Goal: Task Accomplishment & Management: Manage account settings

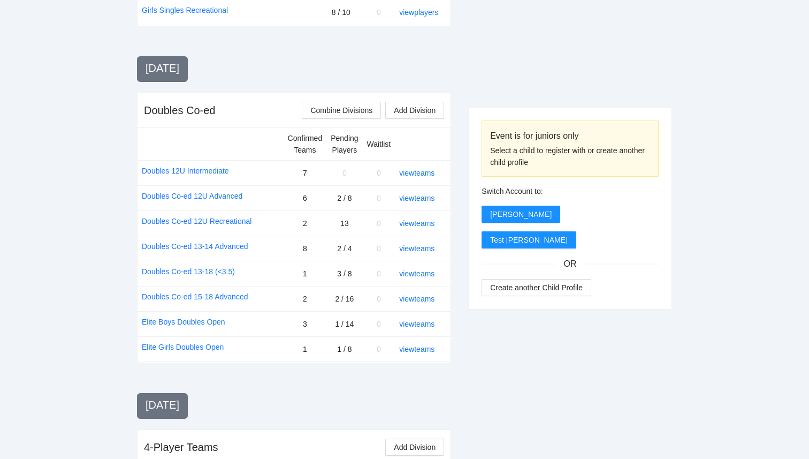
scroll to position [845, 0]
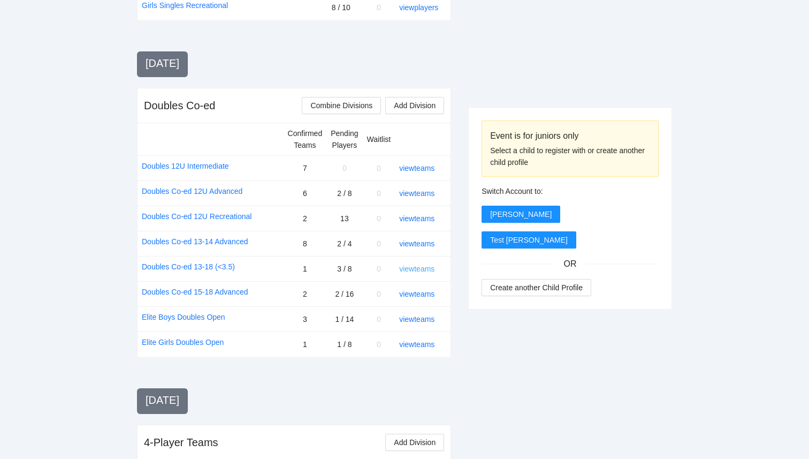
click at [430, 268] on link "view teams" at bounding box center [416, 268] width 35 height 9
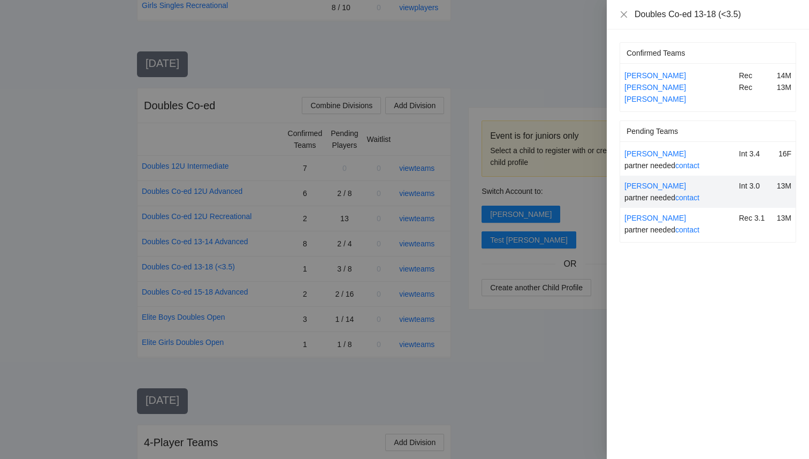
click at [432, 384] on div at bounding box center [404, 229] width 809 height 459
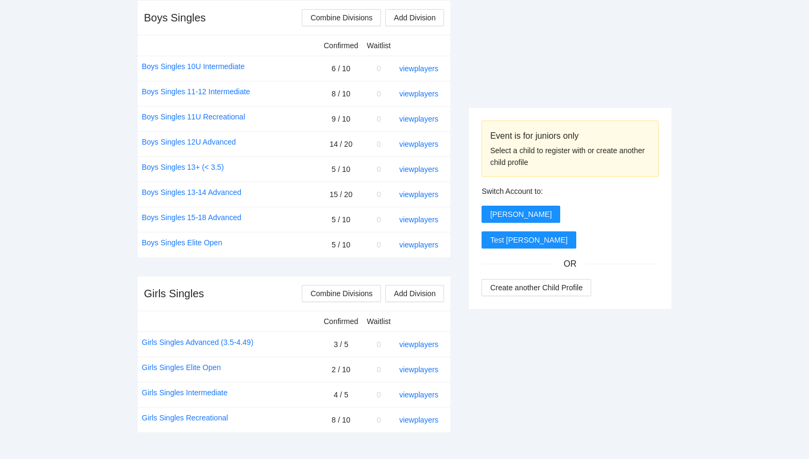
scroll to position [430, 0]
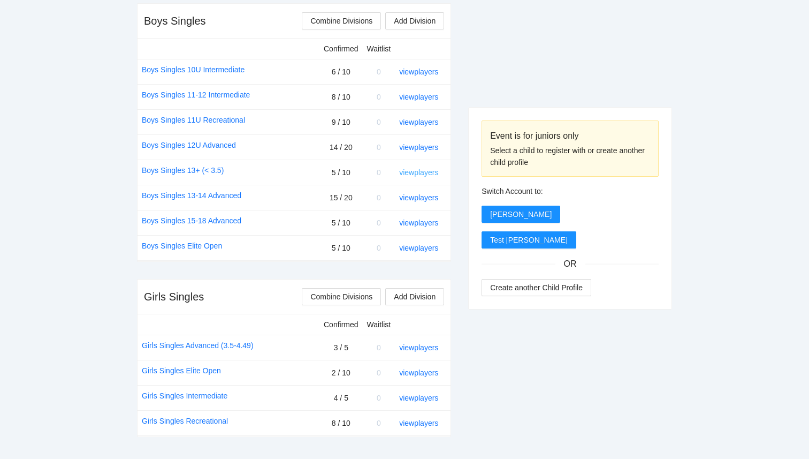
click at [420, 171] on link "view players" at bounding box center [418, 172] width 39 height 9
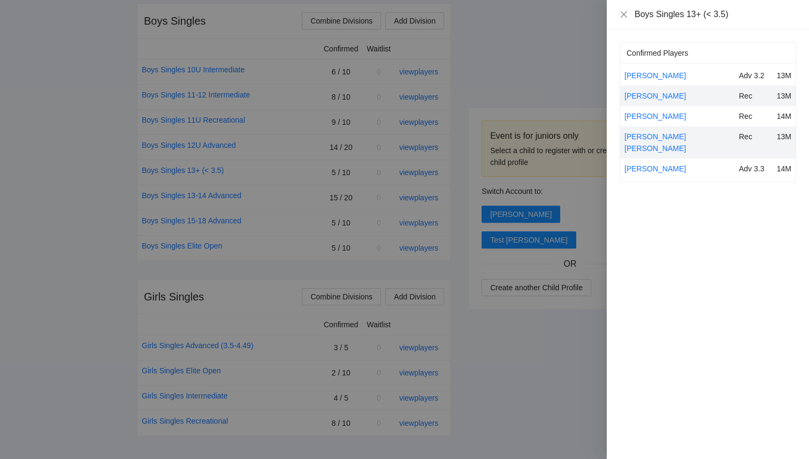
click at [527, 65] on div at bounding box center [404, 229] width 809 height 459
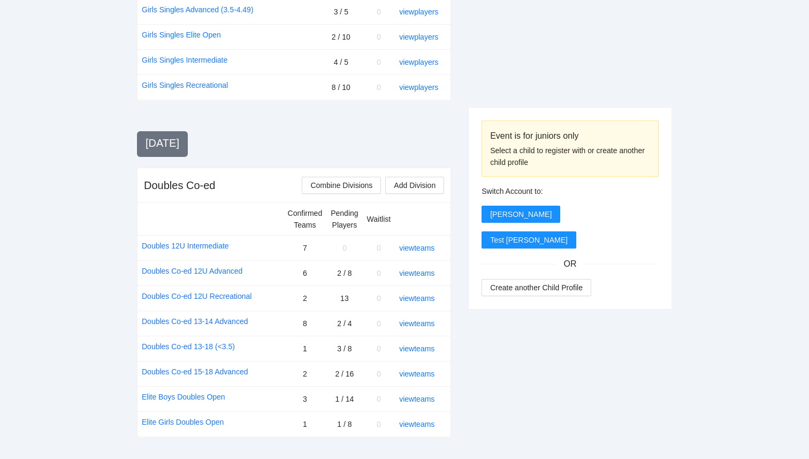
scroll to position [769, 0]
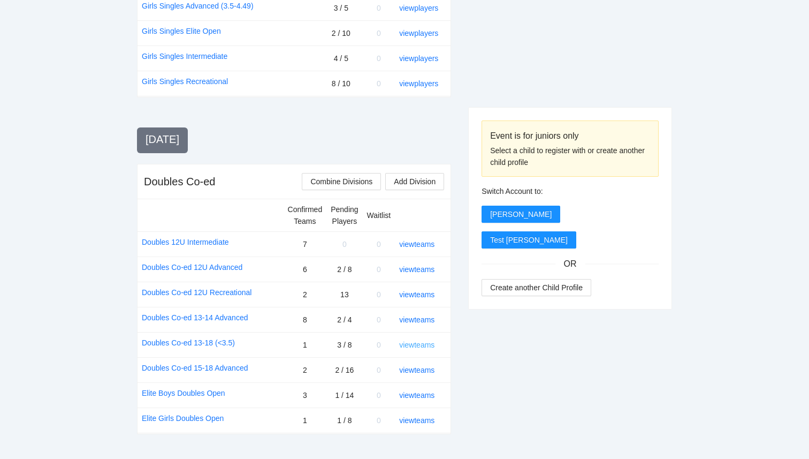
click at [430, 343] on link "view teams" at bounding box center [416, 344] width 35 height 9
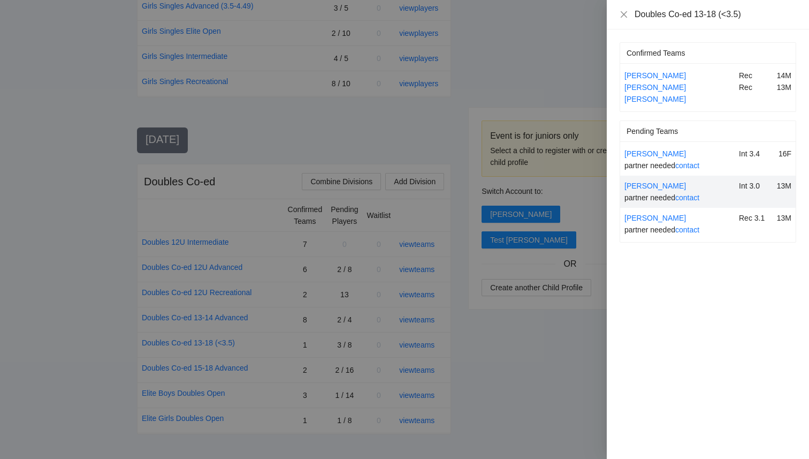
click at [460, 352] on div at bounding box center [404, 229] width 809 height 459
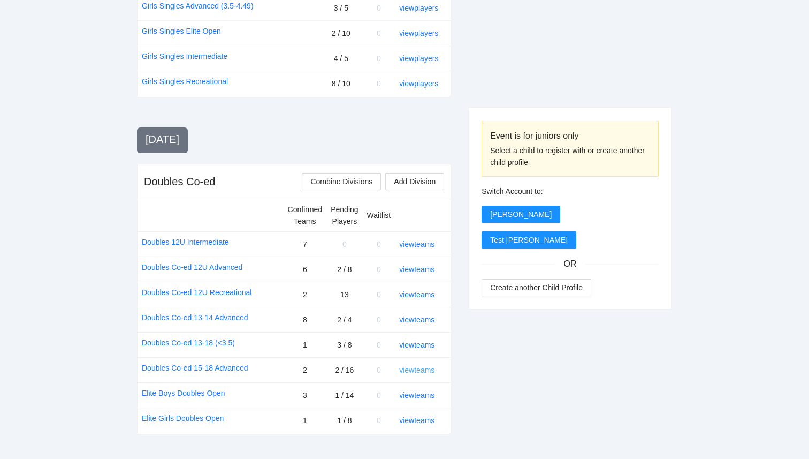
click at [424, 368] on link "view teams" at bounding box center [416, 370] width 35 height 9
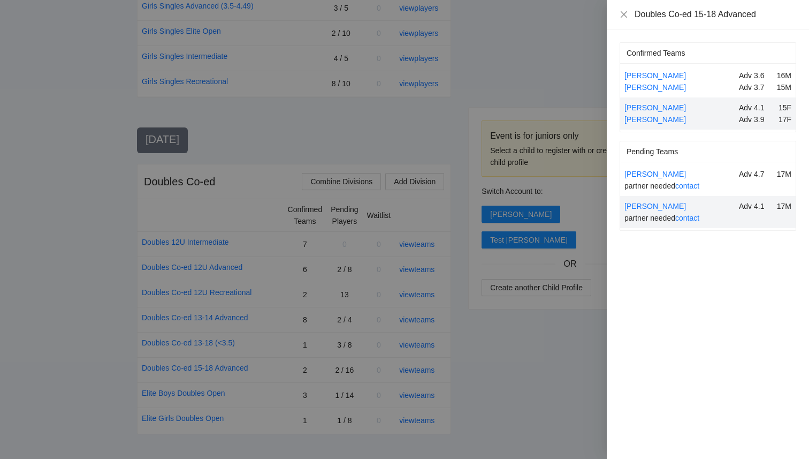
click at [555, 338] on div at bounding box center [404, 229] width 809 height 459
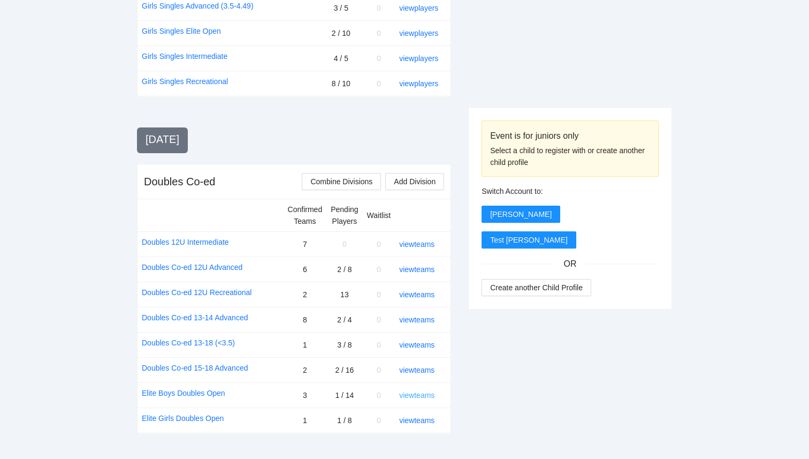
click at [413, 392] on link "view teams" at bounding box center [416, 395] width 35 height 9
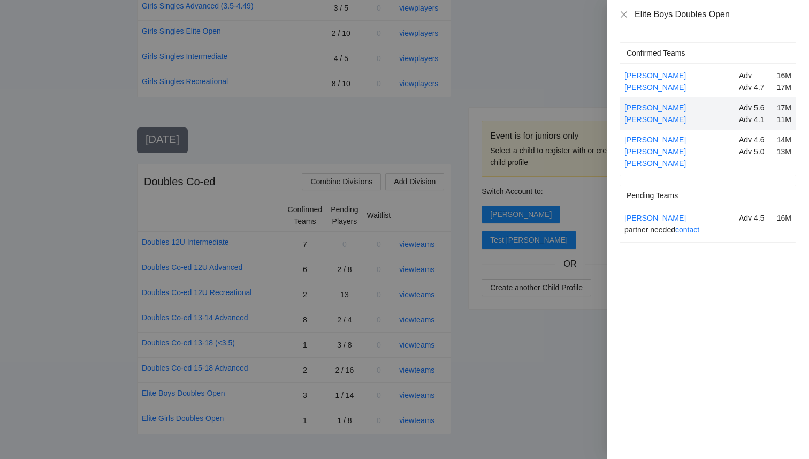
click at [558, 345] on div at bounding box center [404, 229] width 809 height 459
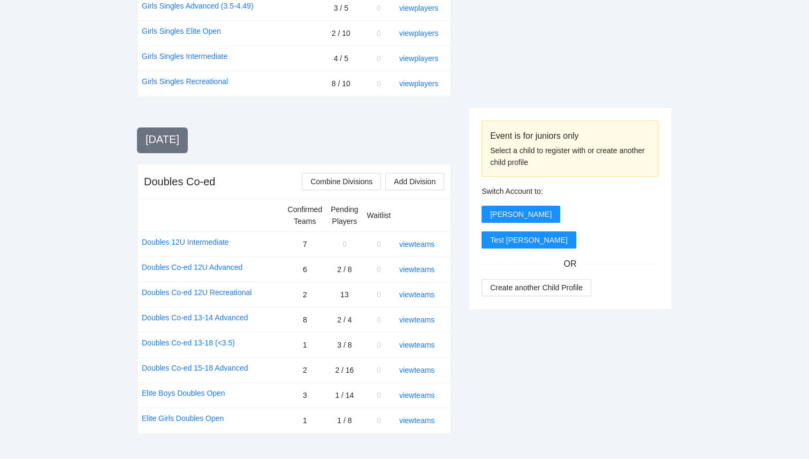
click at [430, 364] on div "view teams" at bounding box center [420, 370] width 43 height 12
click at [423, 346] on link "view teams" at bounding box center [416, 344] width 35 height 9
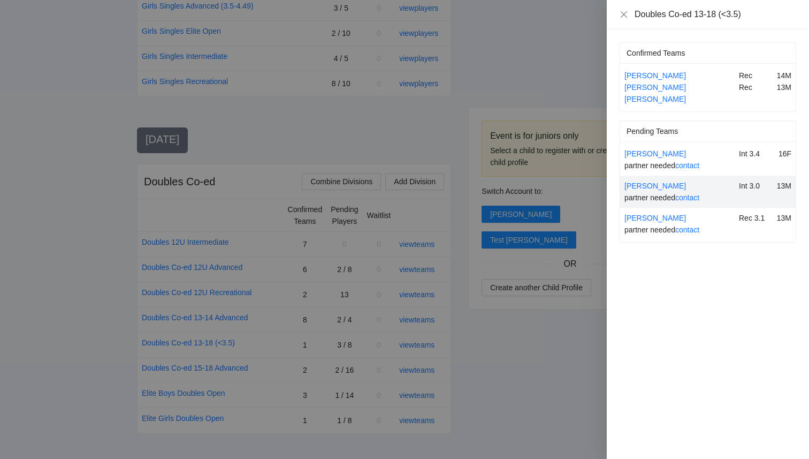
click at [501, 345] on div at bounding box center [404, 229] width 809 height 459
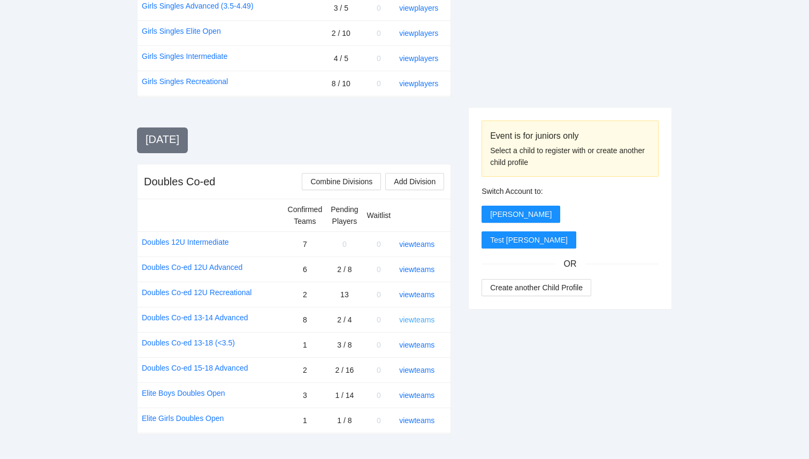
click at [420, 315] on link "view teams" at bounding box center [416, 319] width 35 height 9
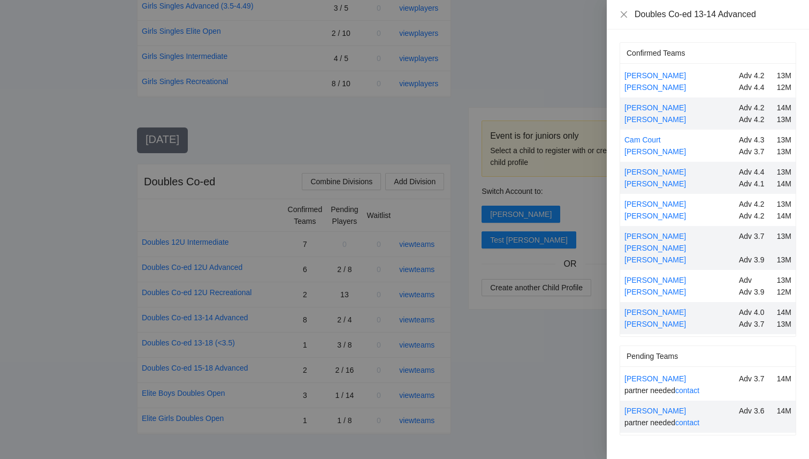
click at [534, 341] on div at bounding box center [404, 229] width 809 height 459
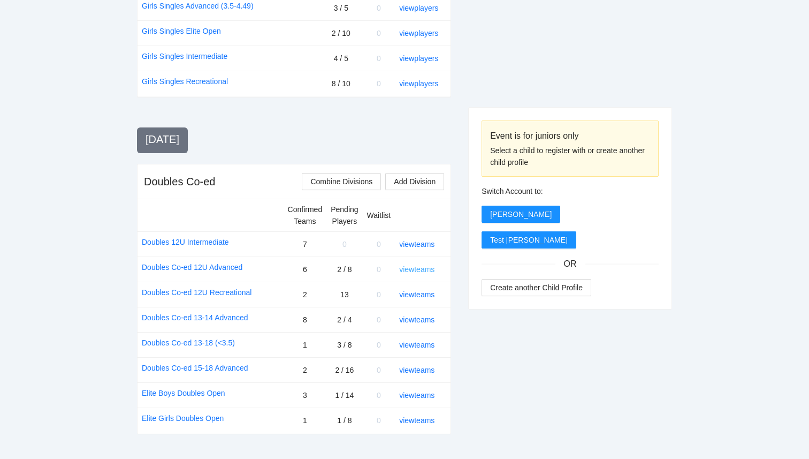
click at [420, 268] on link "view teams" at bounding box center [416, 269] width 35 height 9
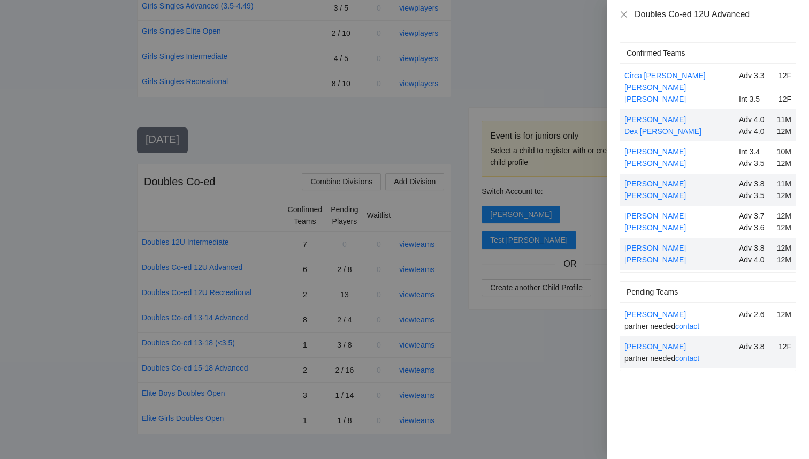
click at [571, 371] on div at bounding box center [404, 229] width 809 height 459
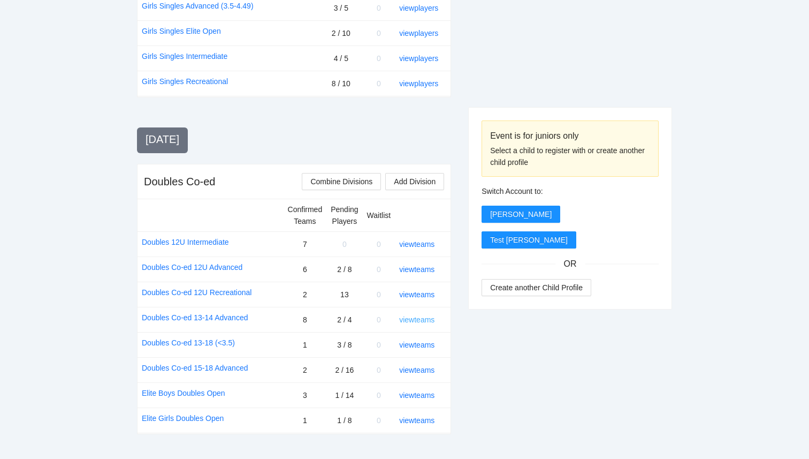
click at [425, 318] on link "view teams" at bounding box center [416, 319] width 35 height 9
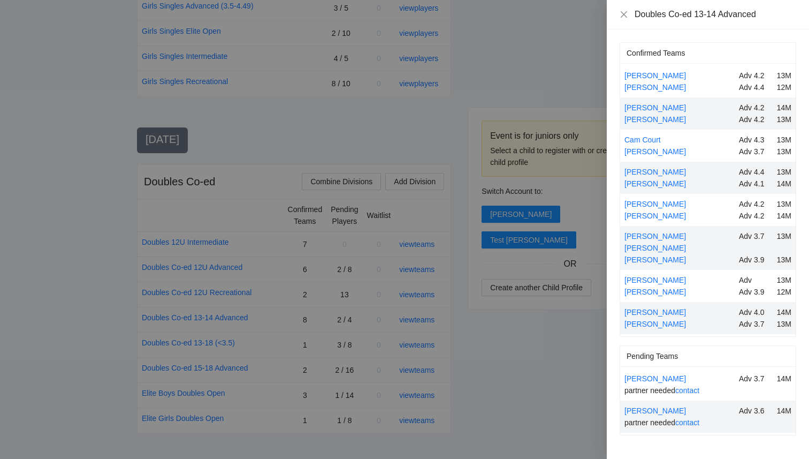
click at [531, 372] on div at bounding box center [404, 229] width 809 height 459
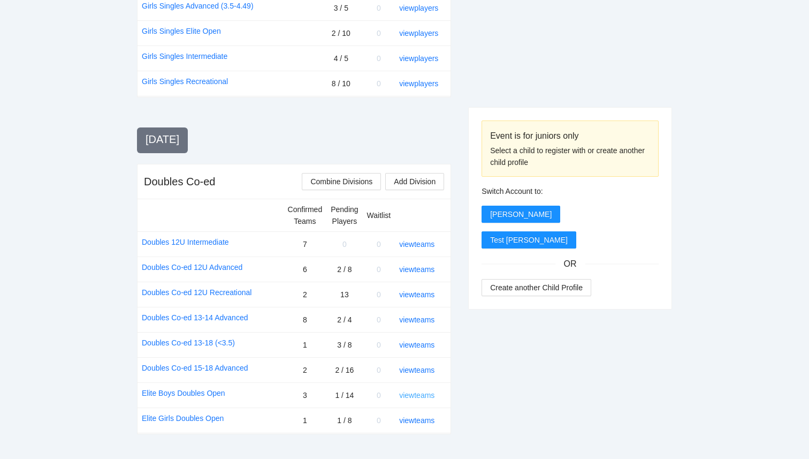
click at [421, 396] on link "view teams" at bounding box center [416, 395] width 35 height 9
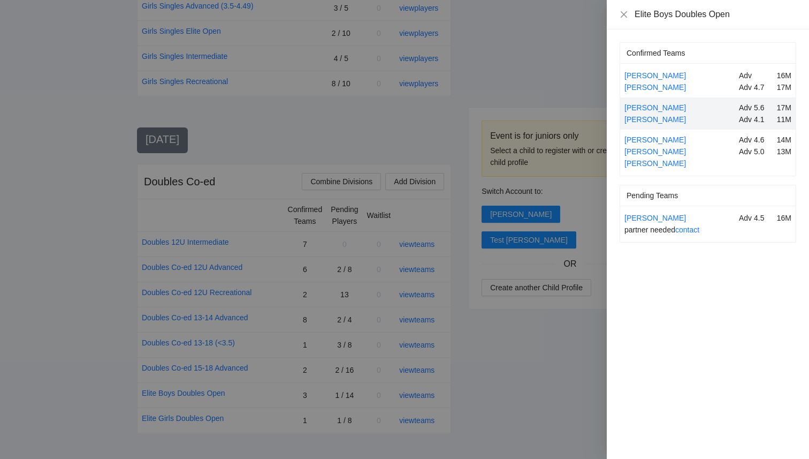
click at [501, 383] on div at bounding box center [404, 229] width 809 height 459
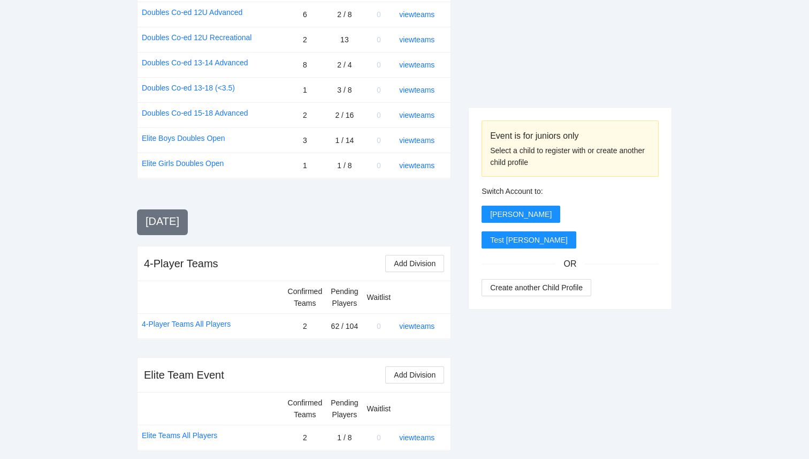
scroll to position [1033, 0]
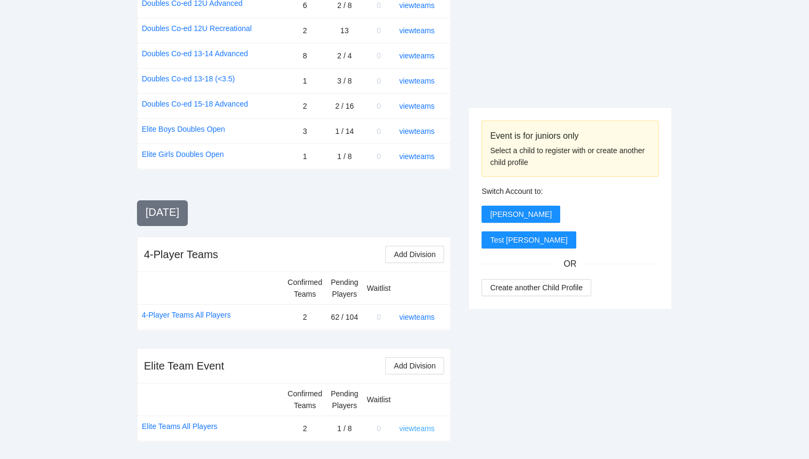
click at [417, 430] on link "view teams" at bounding box center [416, 428] width 35 height 9
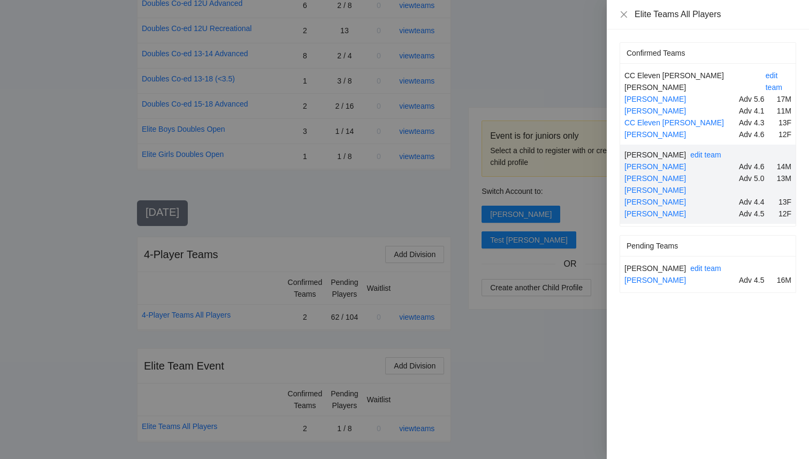
click at [541, 417] on div at bounding box center [404, 229] width 809 height 459
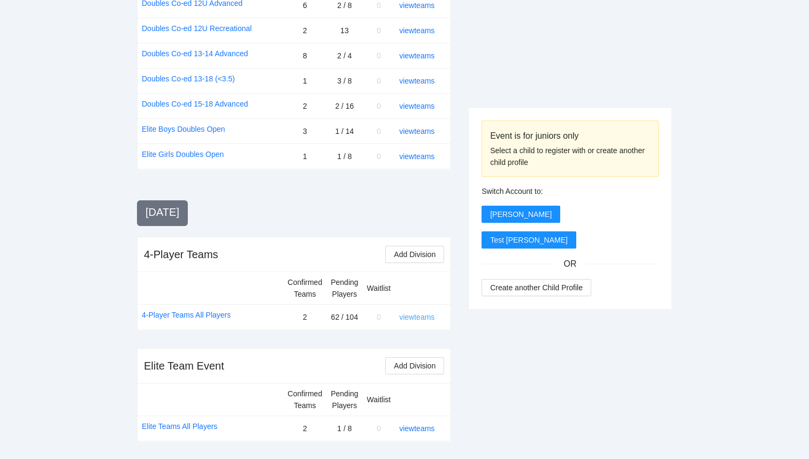
click at [423, 317] on link "view teams" at bounding box center [416, 317] width 35 height 9
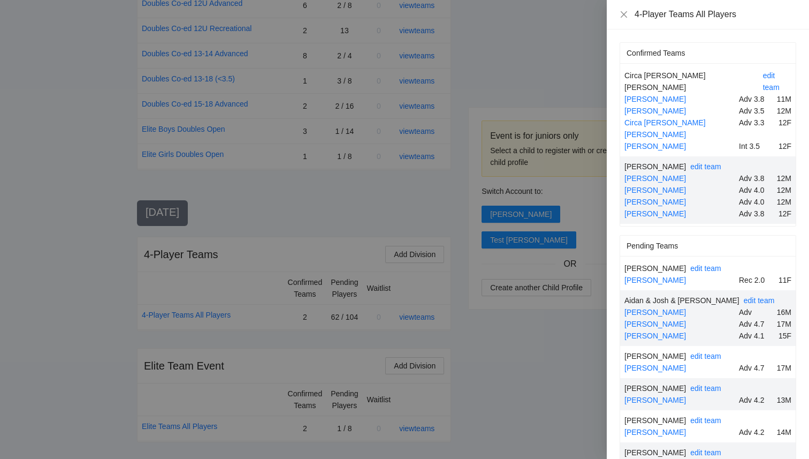
scroll to position [3, 0]
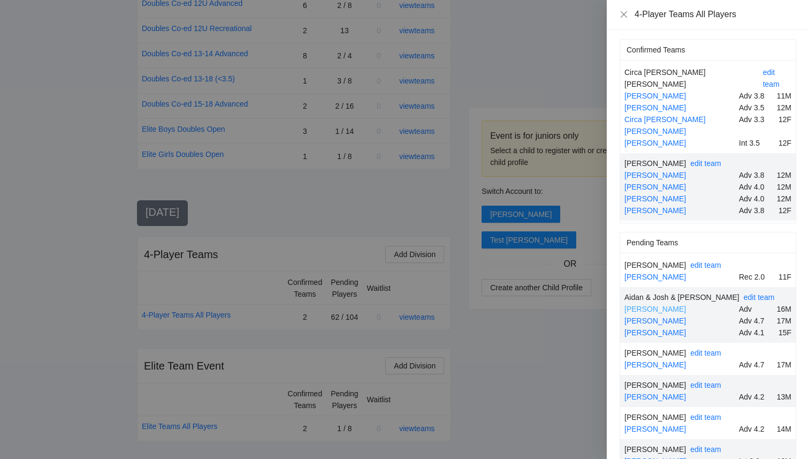
click at [652, 305] on link "Aidan Cheung" at bounding box center [656, 309] width 62 height 9
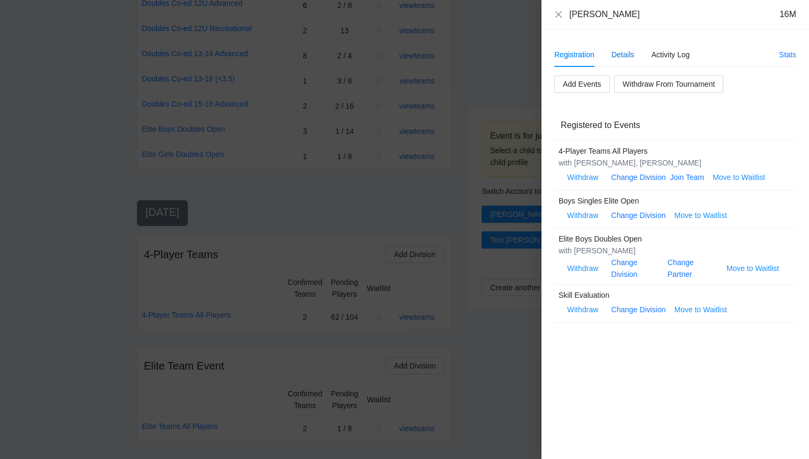
click at [625, 53] on div "Details" at bounding box center [623, 55] width 23 height 12
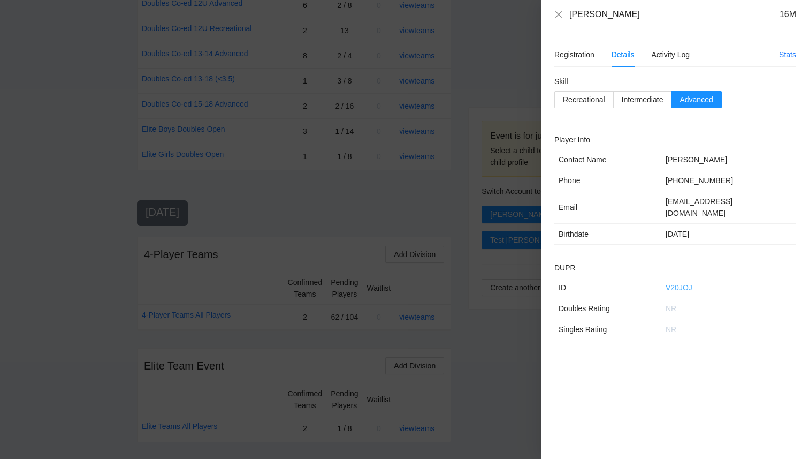
click at [682, 283] on link "V20JOJ" at bounding box center [679, 287] width 27 height 9
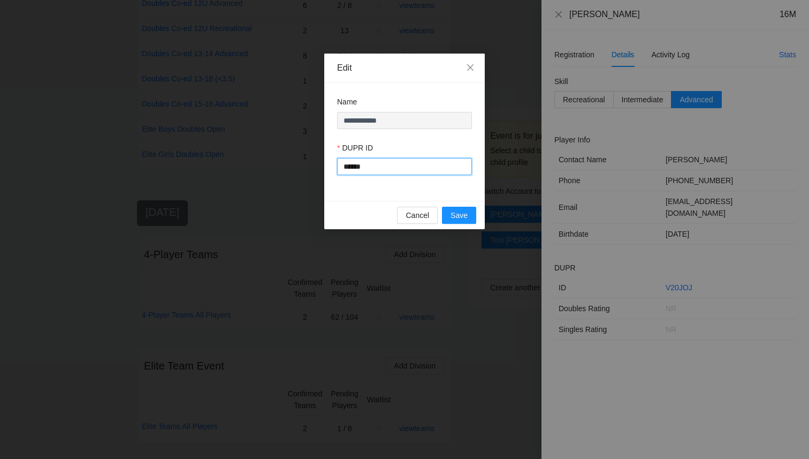
drag, startPoint x: 386, startPoint y: 168, endPoint x: 279, endPoint y: 158, distance: 108.1
click at [280, 158] on div "**********" at bounding box center [404, 229] width 809 height 459
type input "******"
click at [458, 221] on span "Save" at bounding box center [459, 215] width 17 height 12
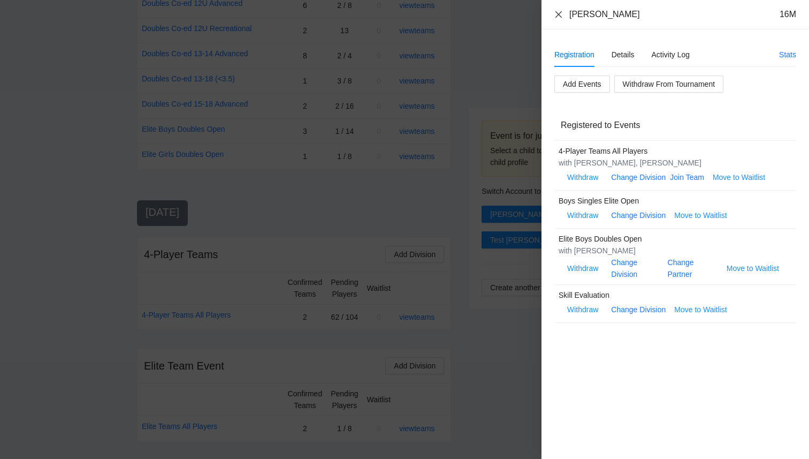
click at [559, 14] on icon "close" at bounding box center [559, 14] width 6 height 6
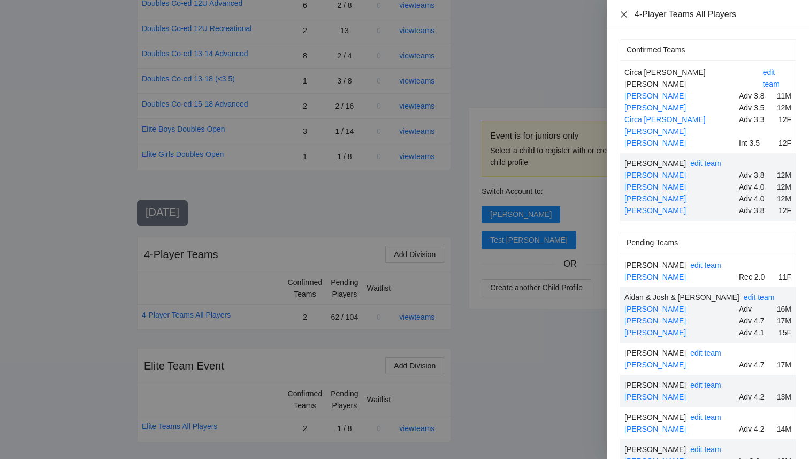
click at [625, 14] on icon "close" at bounding box center [624, 14] width 6 height 6
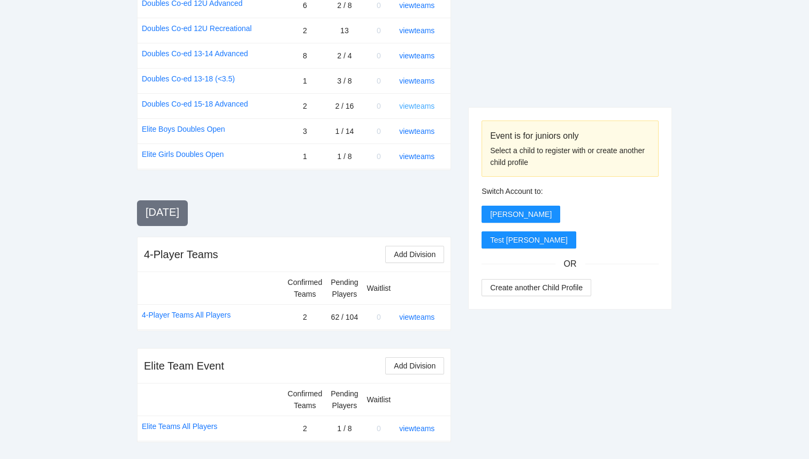
click at [416, 102] on link "view teams" at bounding box center [416, 106] width 35 height 9
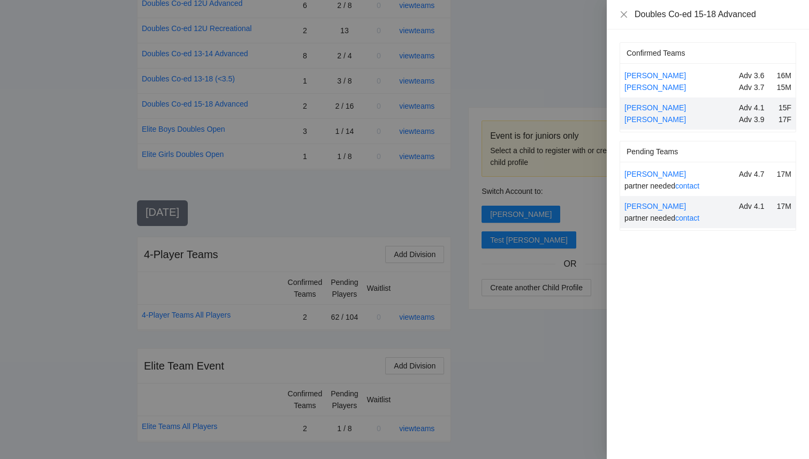
click at [515, 53] on div at bounding box center [404, 229] width 809 height 459
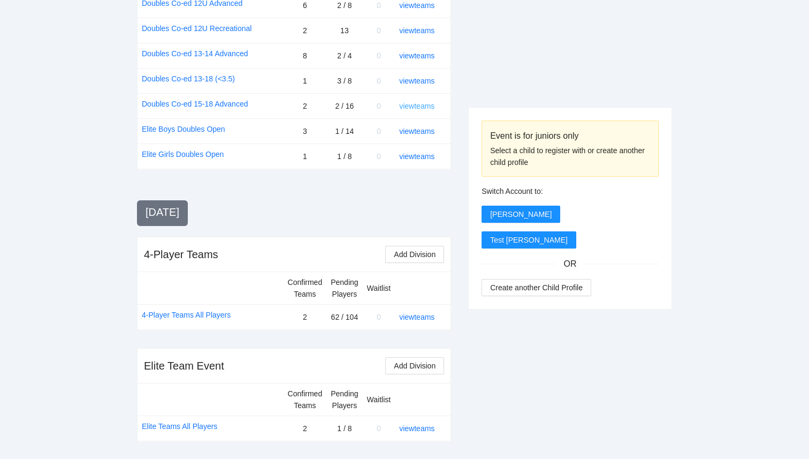
click at [415, 105] on link "view teams" at bounding box center [416, 106] width 35 height 9
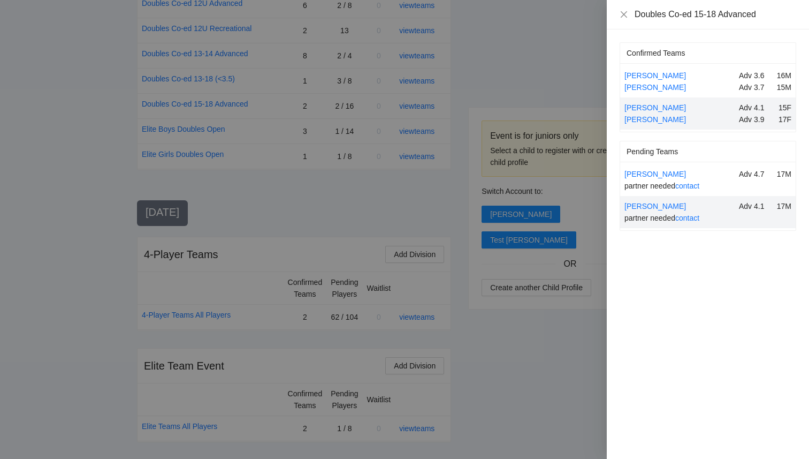
click at [537, 53] on div at bounding box center [404, 229] width 809 height 459
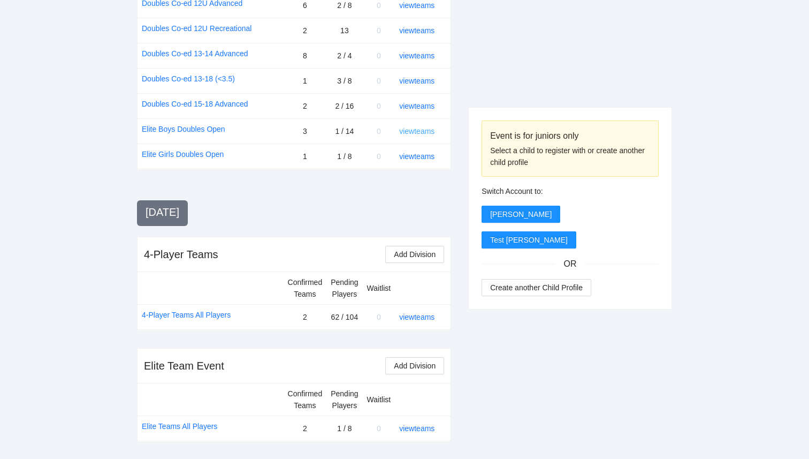
click at [419, 133] on link "view teams" at bounding box center [416, 131] width 35 height 9
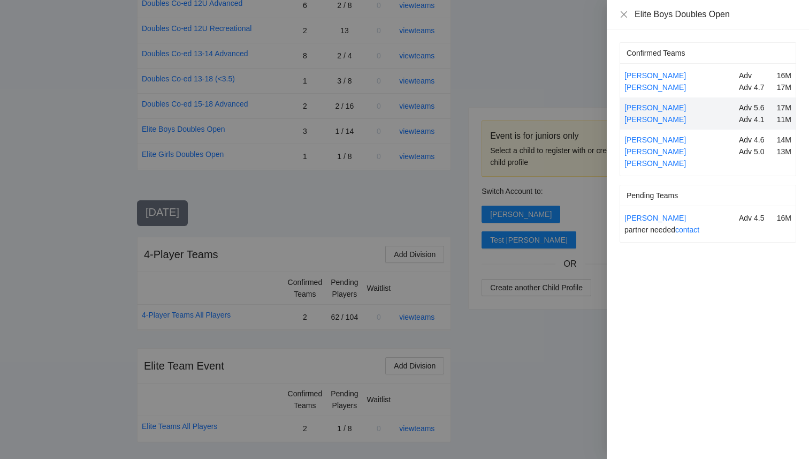
click at [514, 86] on div at bounding box center [404, 229] width 809 height 459
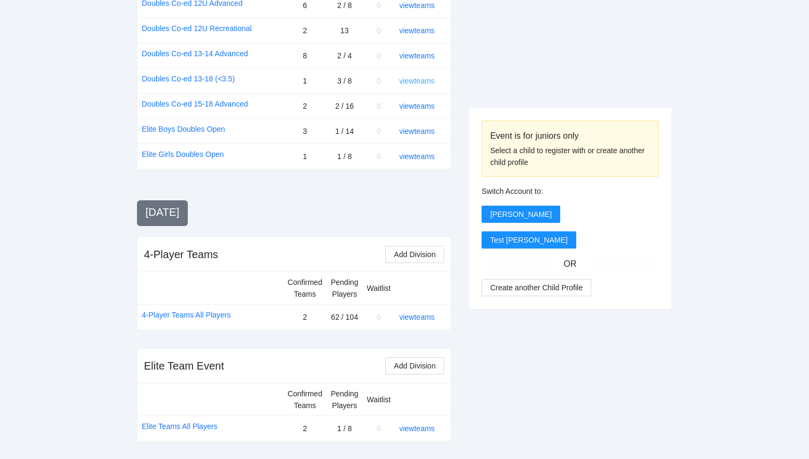
click at [424, 83] on link "view teams" at bounding box center [416, 81] width 35 height 9
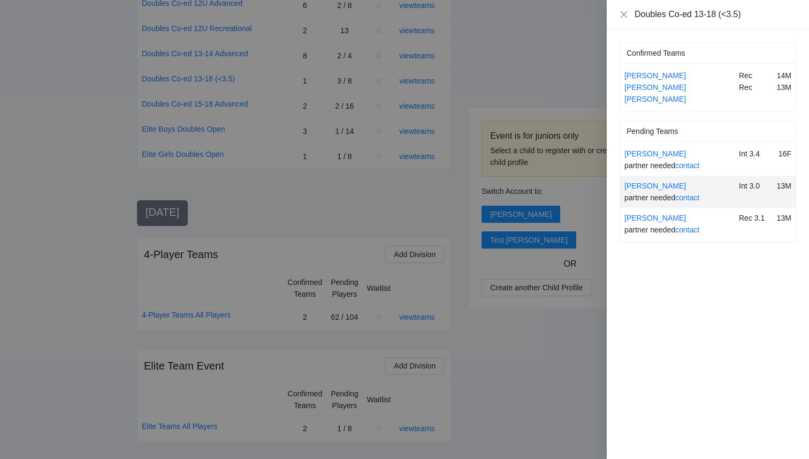
click at [496, 62] on div at bounding box center [404, 229] width 809 height 459
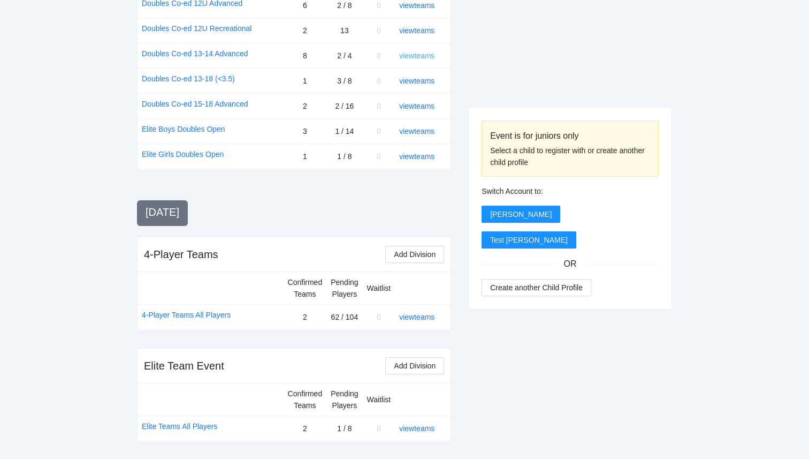
click at [424, 56] on link "view teams" at bounding box center [416, 55] width 35 height 9
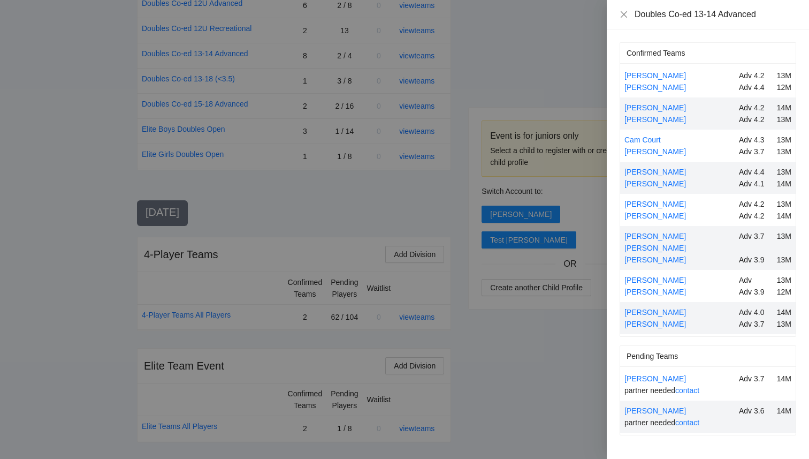
click at [515, 72] on div at bounding box center [404, 229] width 809 height 459
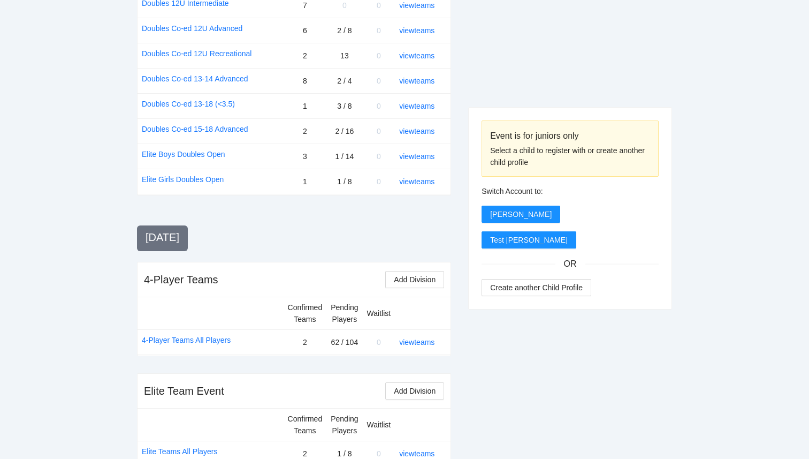
scroll to position [1000, 0]
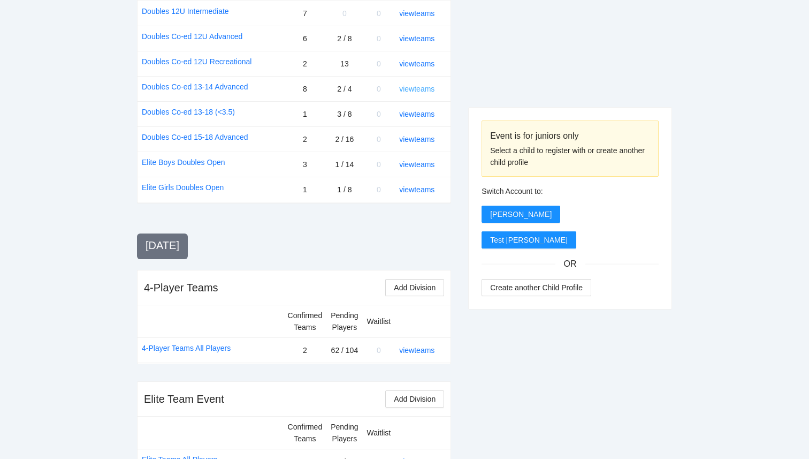
click at [423, 87] on link "view teams" at bounding box center [416, 89] width 35 height 9
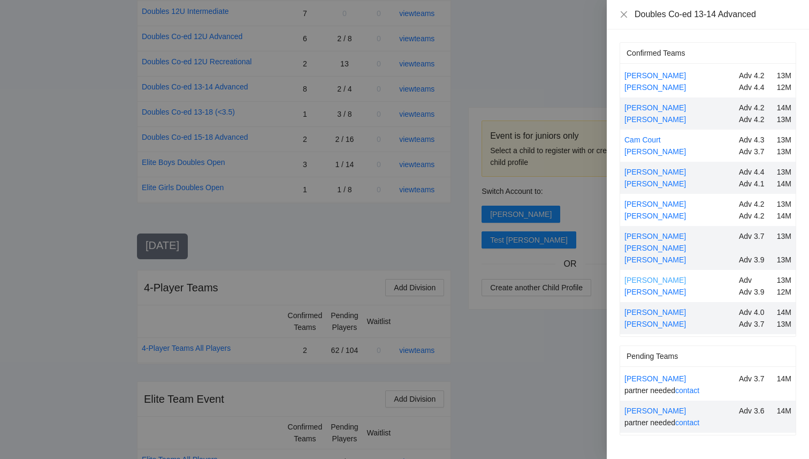
click at [673, 276] on link "[PERSON_NAME]" at bounding box center [656, 280] width 62 height 9
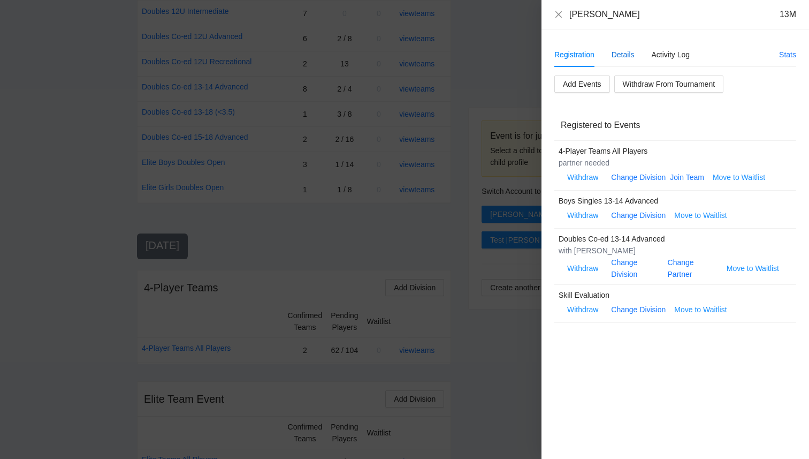
click at [619, 53] on div "Details" at bounding box center [623, 55] width 23 height 12
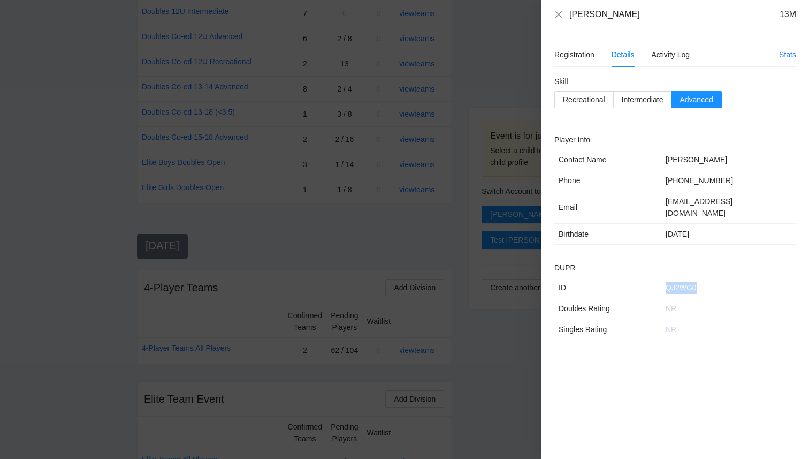
drag, startPoint x: 701, startPoint y: 276, endPoint x: 651, endPoint y: 276, distance: 50.3
click at [650, 277] on tr "ID QJ2WG0" at bounding box center [675, 287] width 242 height 21
copy tr "QJ2WG0"
click at [693, 283] on link "QJ2WG0" at bounding box center [681, 287] width 31 height 9
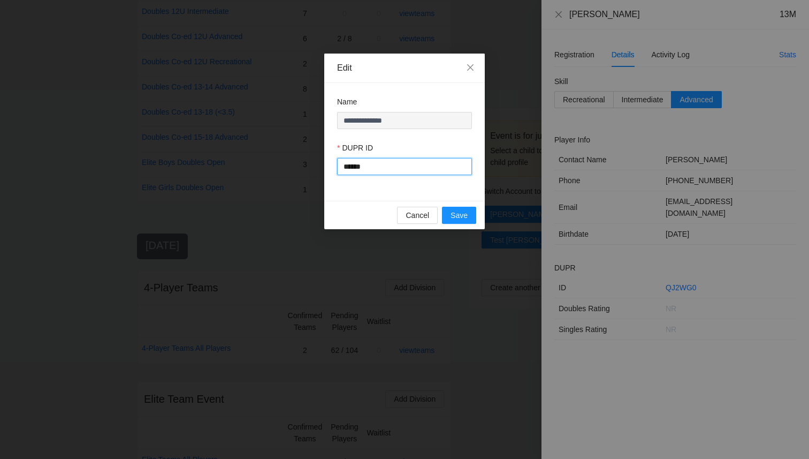
drag, startPoint x: 411, startPoint y: 171, endPoint x: 311, endPoint y: 161, distance: 100.1
click at [311, 161] on div "**********" at bounding box center [404, 229] width 809 height 459
type input "*******"
click at [457, 222] on button "Save" at bounding box center [459, 215] width 34 height 17
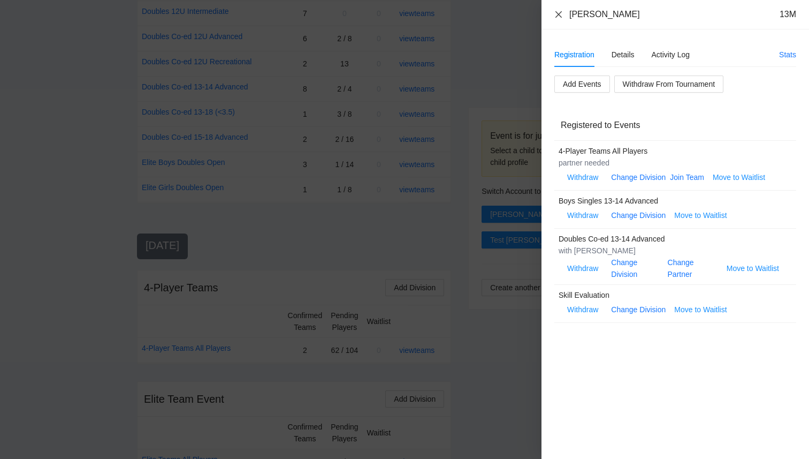
click at [560, 17] on icon "close" at bounding box center [558, 14] width 9 height 9
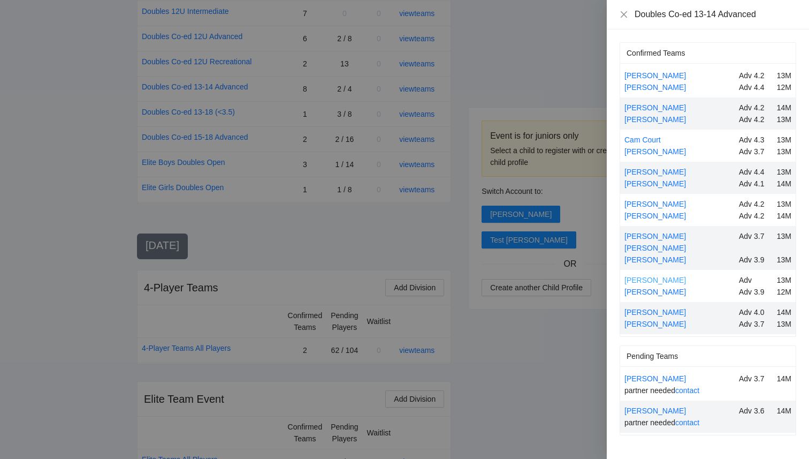
click at [672, 276] on link "[PERSON_NAME]" at bounding box center [656, 280] width 62 height 9
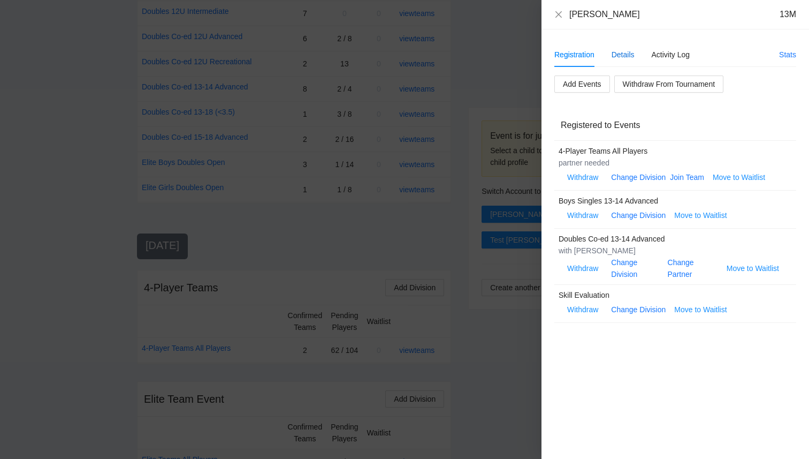
click at [623, 59] on div "Details" at bounding box center [623, 55] width 23 height 12
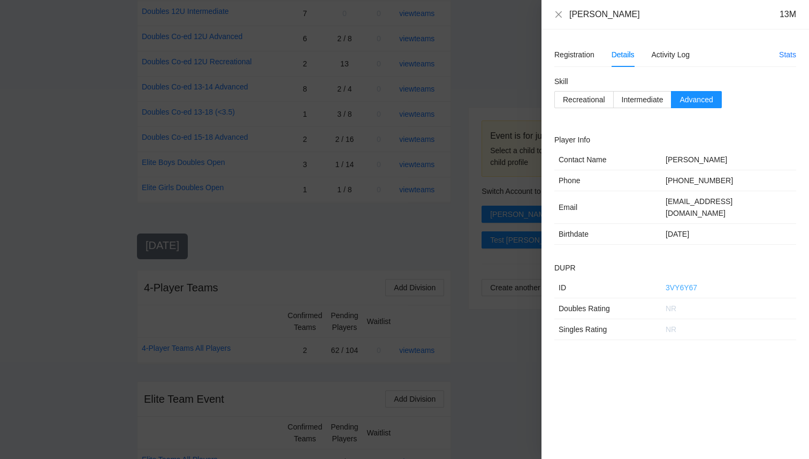
click at [676, 283] on link "3VY6Y67" at bounding box center [682, 287] width 32 height 9
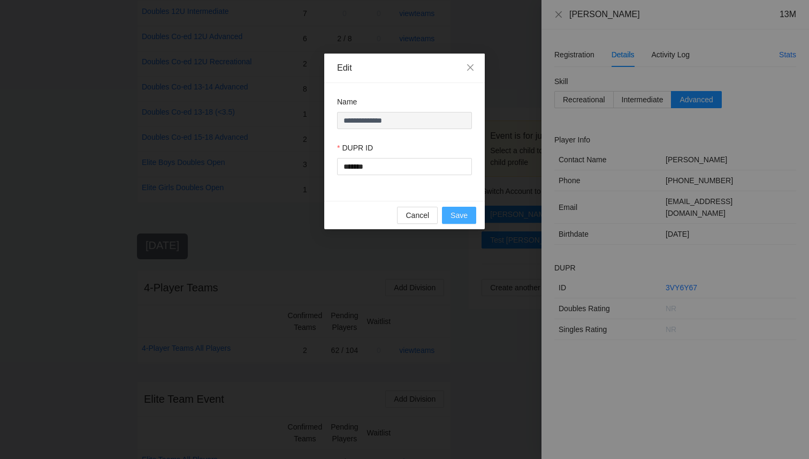
click at [465, 216] on span "Save" at bounding box center [459, 215] width 17 height 12
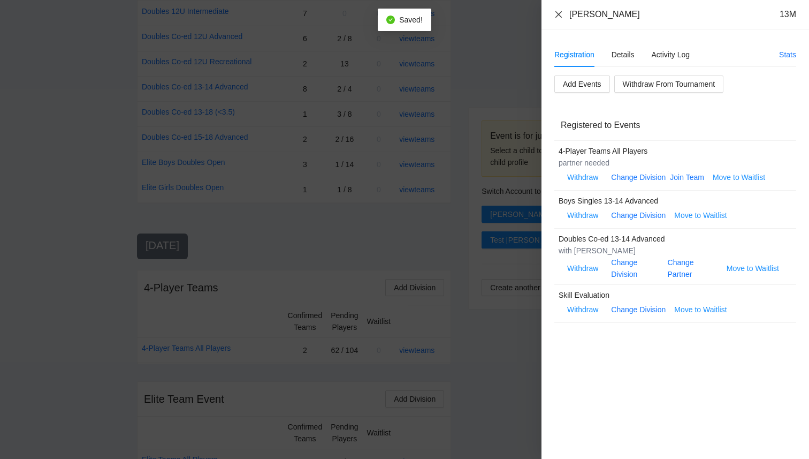
click at [558, 13] on icon "close" at bounding box center [558, 14] width 9 height 9
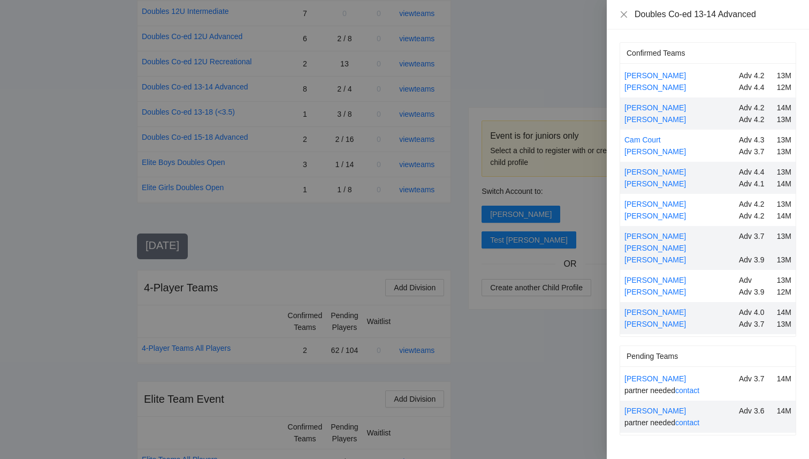
click at [528, 83] on div at bounding box center [404, 229] width 809 height 459
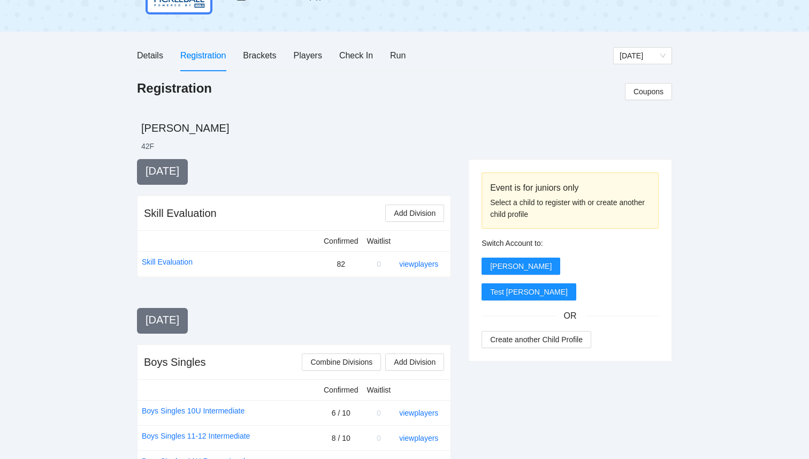
scroll to position [0, 0]
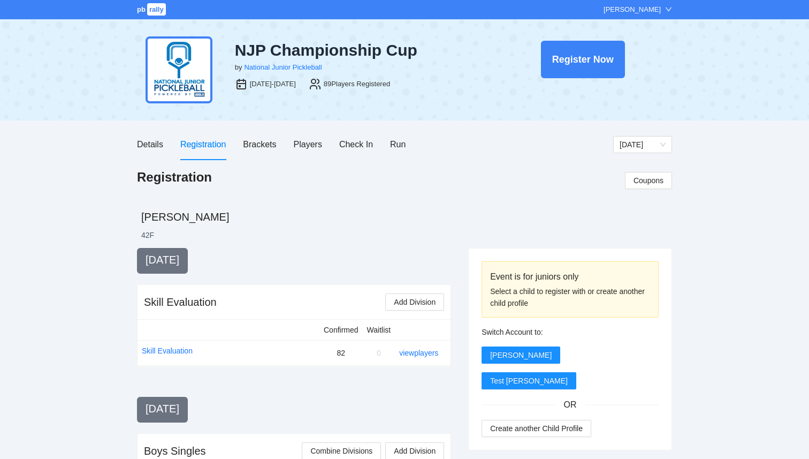
click at [278, 147] on div "Details Registration Brackets Players Check In Run" at bounding box center [271, 144] width 269 height 31
click at [310, 147] on div "Players" at bounding box center [308, 144] width 28 height 13
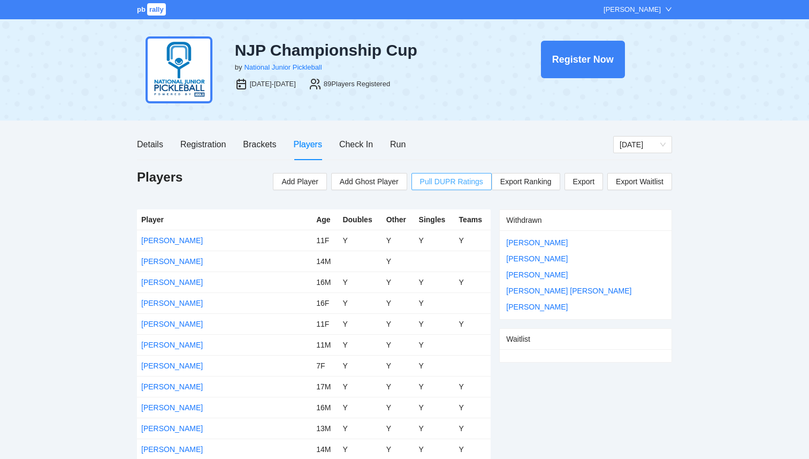
click at [463, 181] on span "Pull DUPR Ratings" at bounding box center [451, 182] width 63 height 12
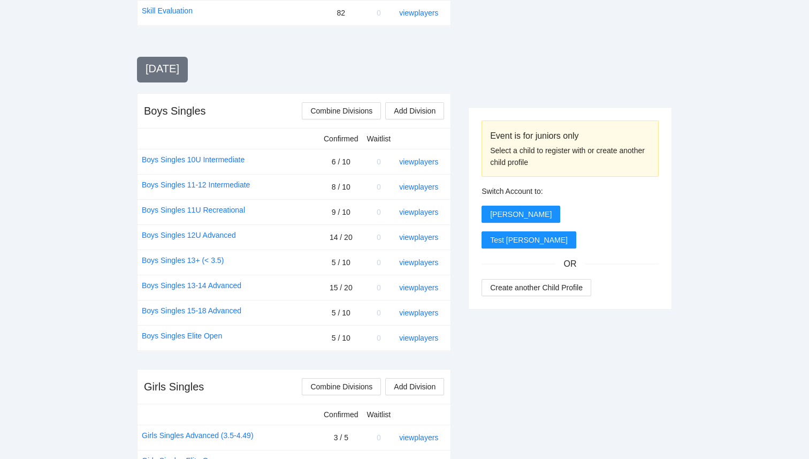
scroll to position [368, 0]
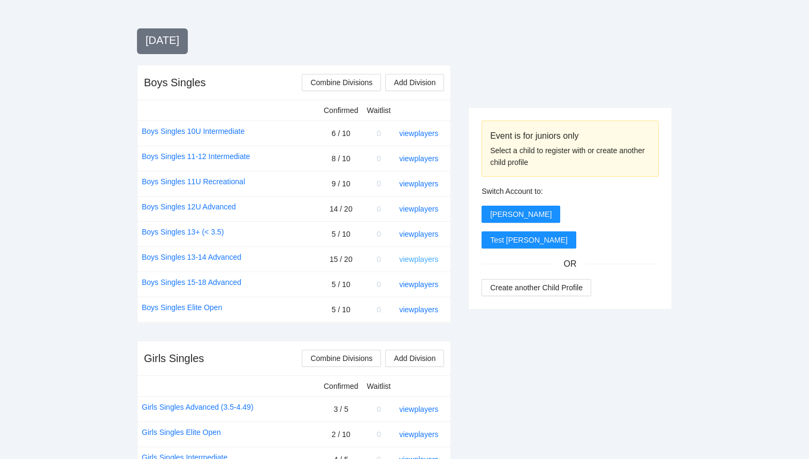
click at [415, 256] on link "view players" at bounding box center [418, 259] width 39 height 9
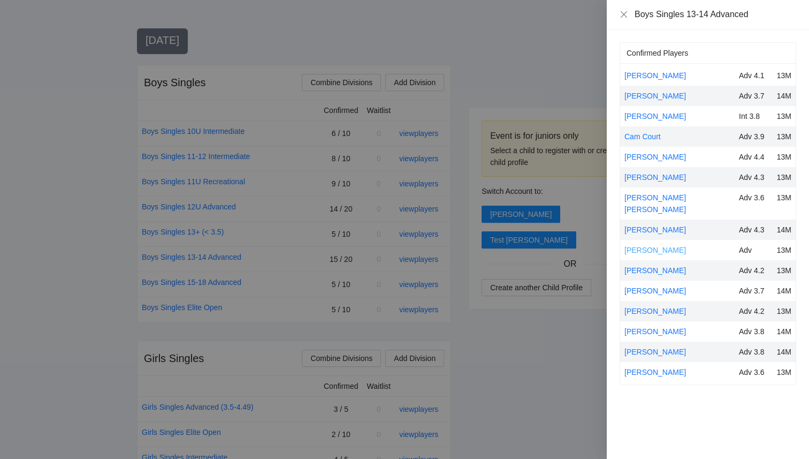
click at [653, 246] on link "[PERSON_NAME]" at bounding box center [656, 250] width 62 height 9
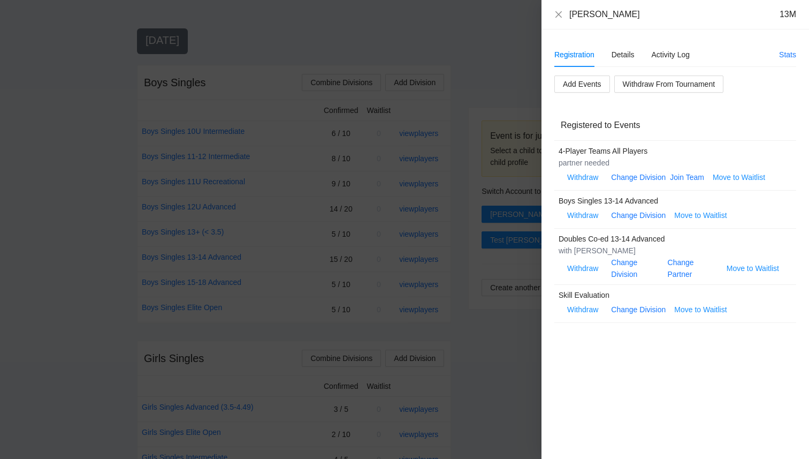
click at [635, 45] on div "Registration Details Activity Log" at bounding box center [621, 54] width 135 height 25
click at [626, 49] on div "Details" at bounding box center [623, 55] width 23 height 12
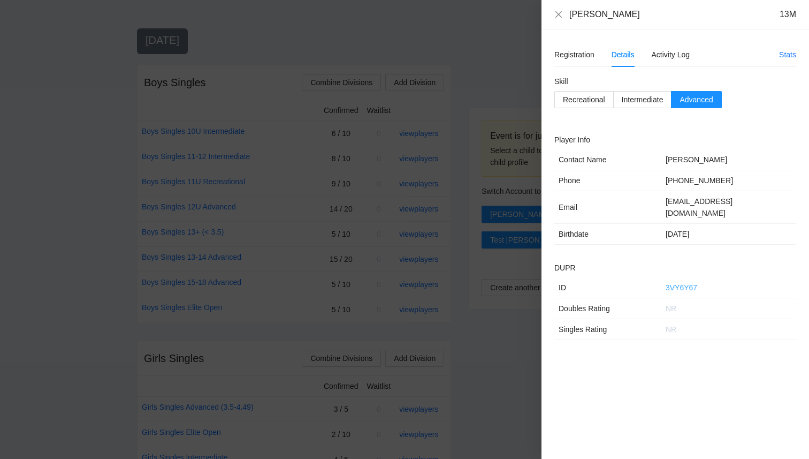
click at [681, 283] on link "3VY6Y67" at bounding box center [682, 287] width 32 height 9
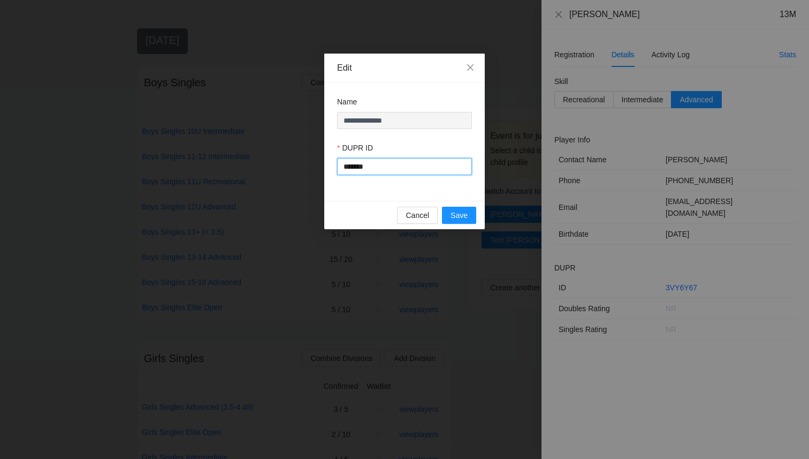
click at [358, 168] on input "*******" at bounding box center [404, 166] width 135 height 17
type input "******"
click at [462, 219] on span "Save" at bounding box center [459, 215] width 17 height 12
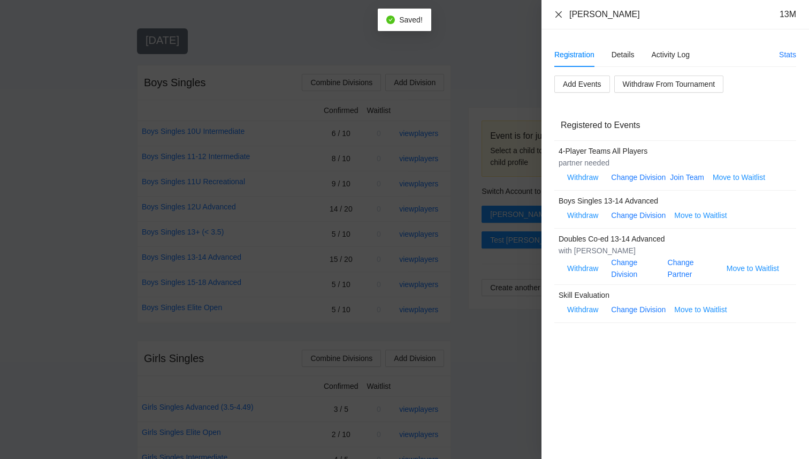
click at [557, 14] on icon "close" at bounding box center [558, 14] width 9 height 9
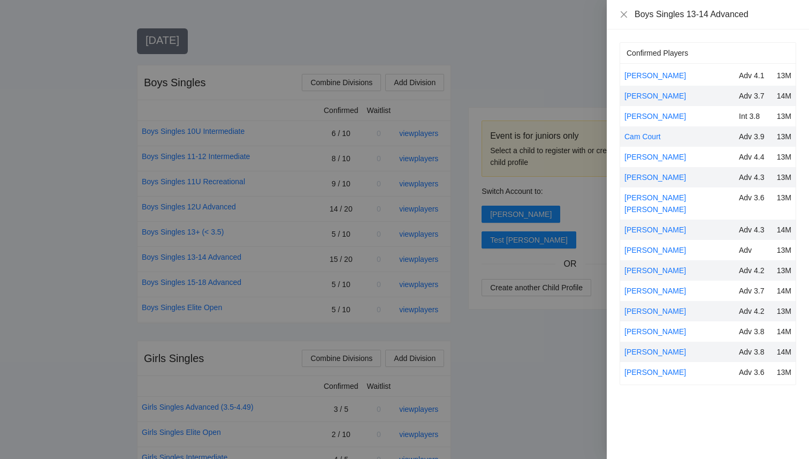
click at [493, 81] on div at bounding box center [404, 229] width 809 height 459
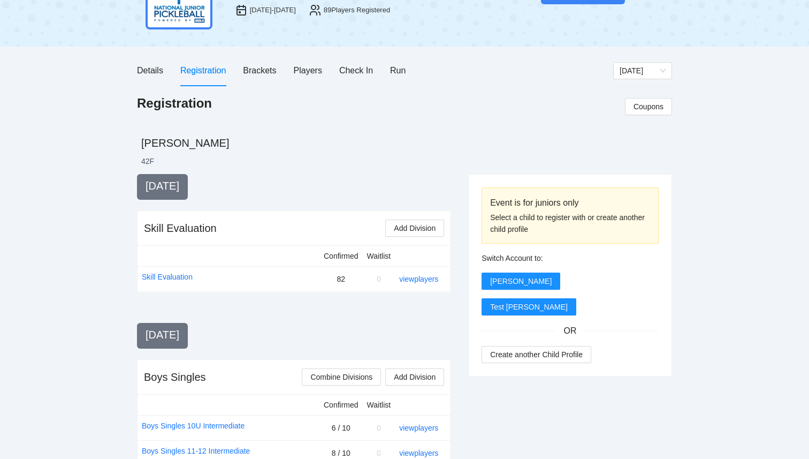
scroll to position [0, 0]
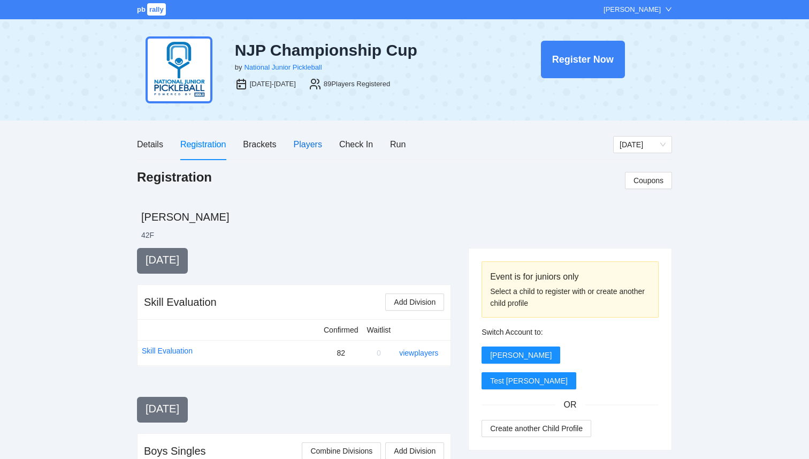
click at [300, 143] on div "Players" at bounding box center [308, 144] width 28 height 13
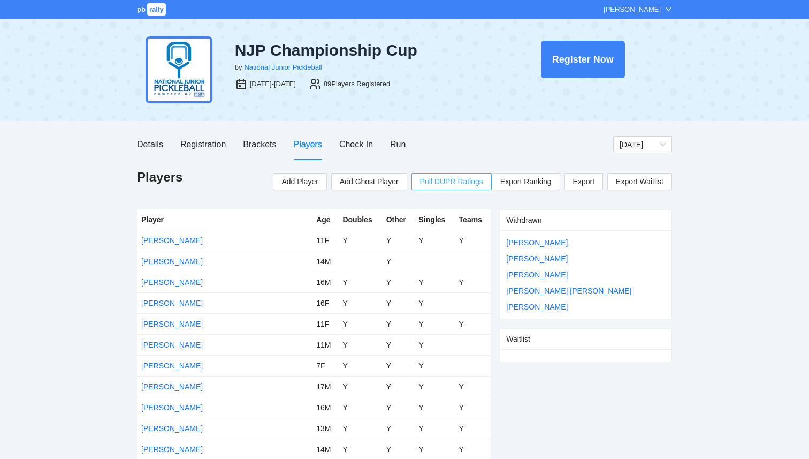
click at [459, 179] on span "Pull DUPR Ratings" at bounding box center [451, 182] width 63 height 12
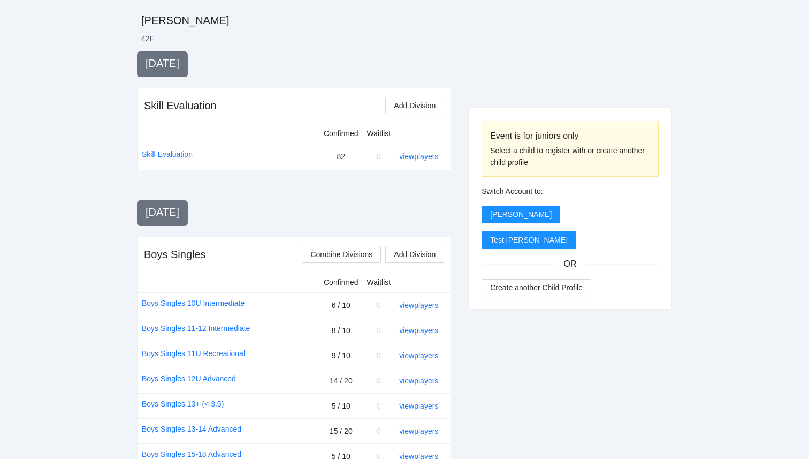
scroll to position [406, 0]
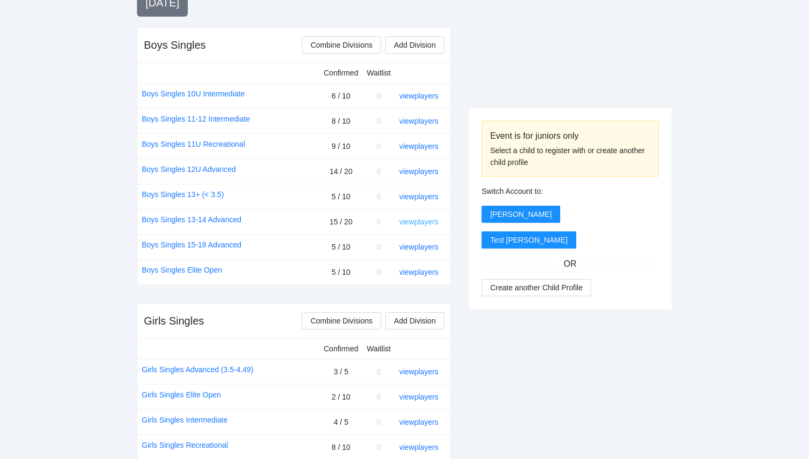
click at [417, 223] on link "view players" at bounding box center [418, 221] width 39 height 9
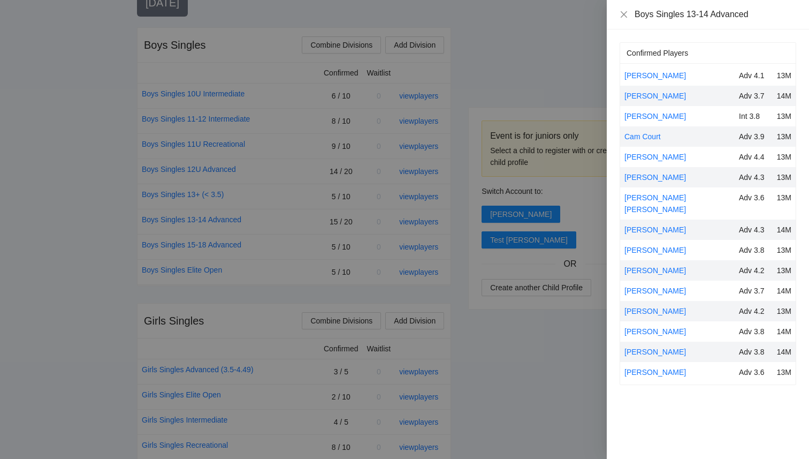
click at [561, 87] on div at bounding box center [404, 229] width 809 height 459
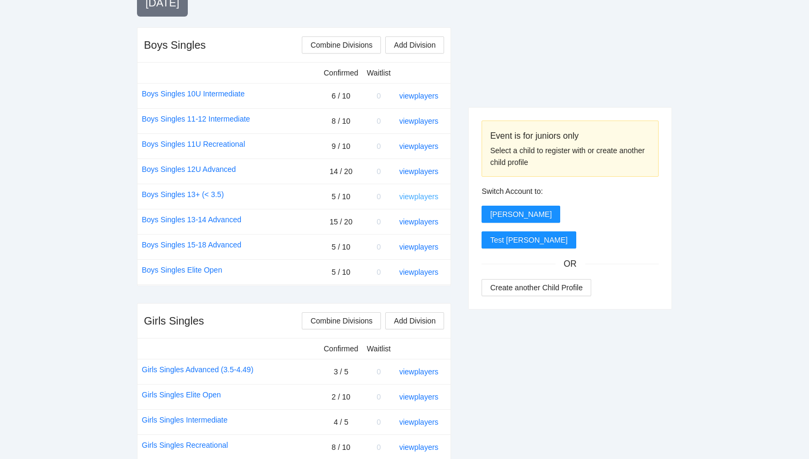
click at [427, 195] on link "view players" at bounding box center [418, 196] width 39 height 9
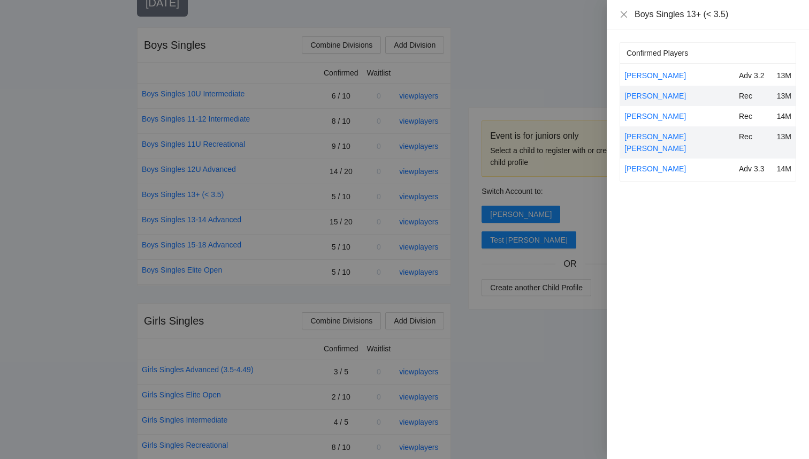
click at [573, 44] on div at bounding box center [404, 229] width 809 height 459
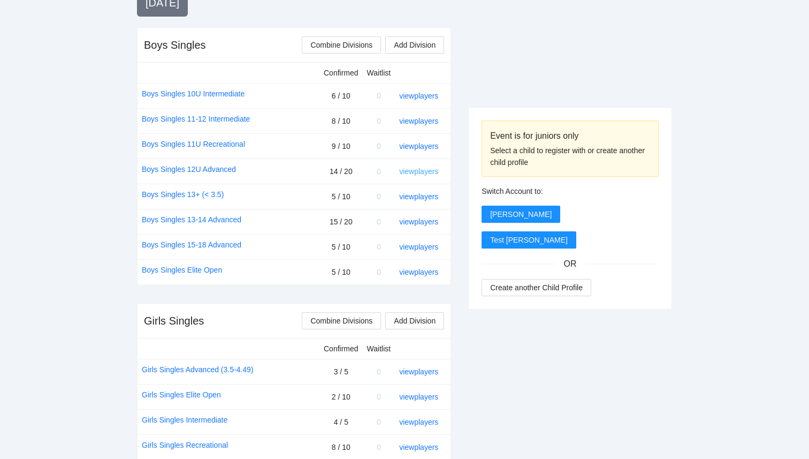
click at [430, 171] on link "view players" at bounding box center [418, 171] width 39 height 9
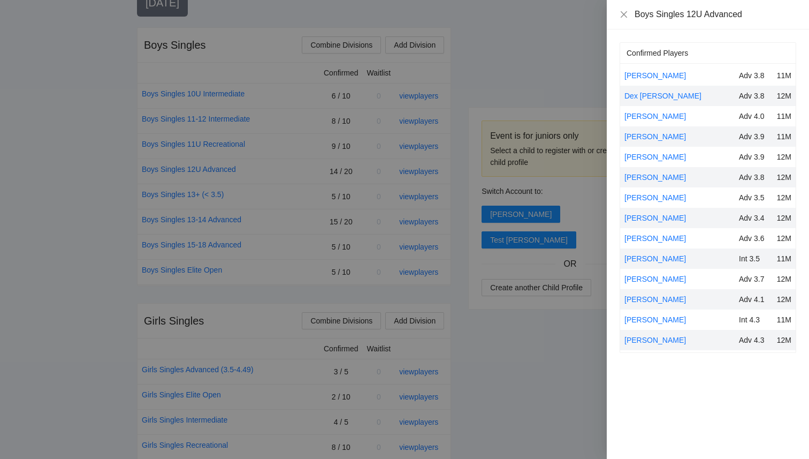
click at [557, 59] on div at bounding box center [404, 229] width 809 height 459
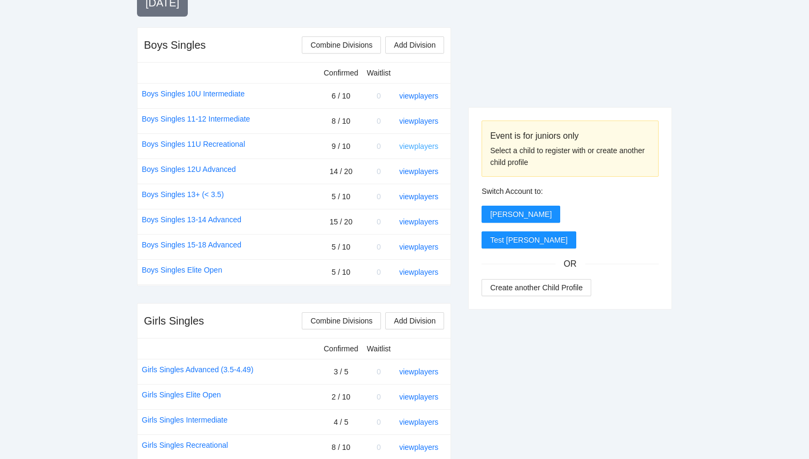
click at [427, 143] on link "view players" at bounding box center [418, 146] width 39 height 9
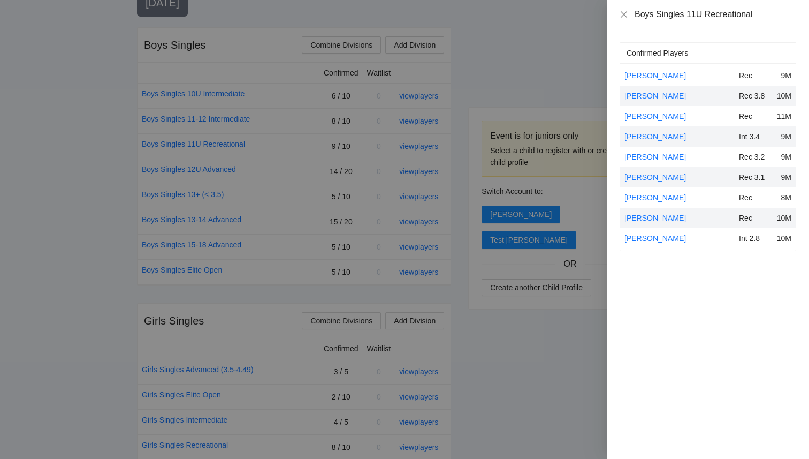
click at [513, 69] on div at bounding box center [404, 229] width 809 height 459
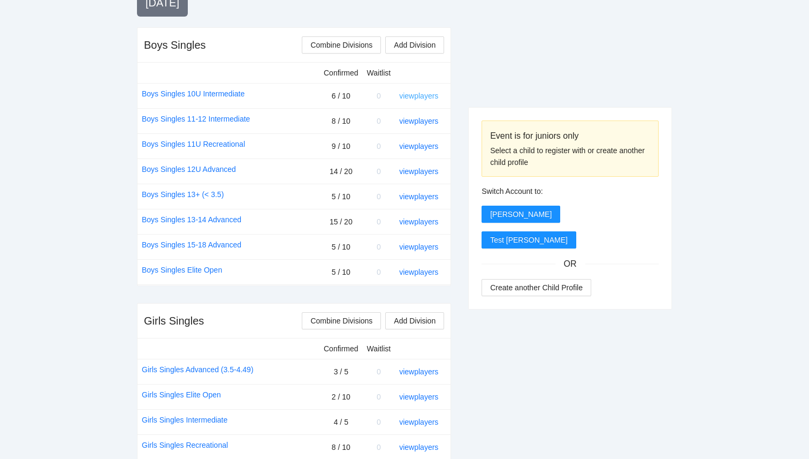
click at [429, 96] on link "view players" at bounding box center [418, 96] width 39 height 9
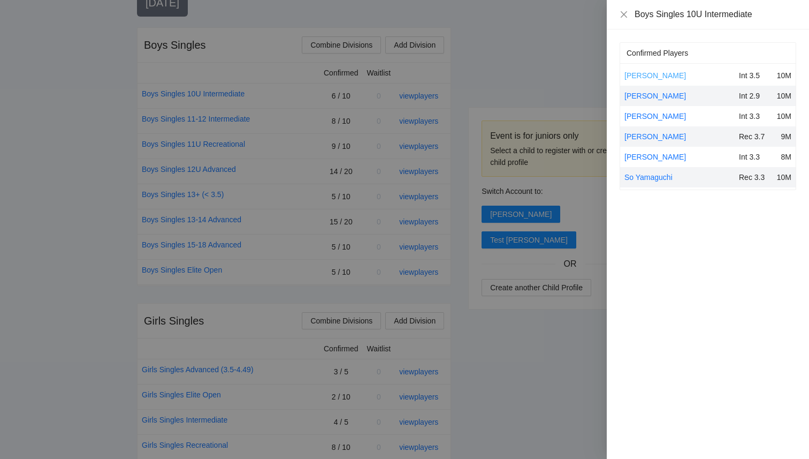
click at [640, 77] on link "[PERSON_NAME]" at bounding box center [656, 75] width 62 height 9
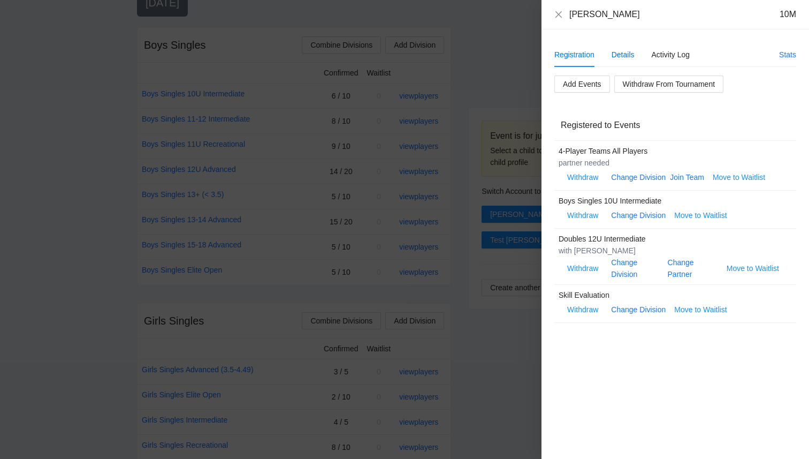
click at [620, 49] on div "Details" at bounding box center [623, 55] width 23 height 12
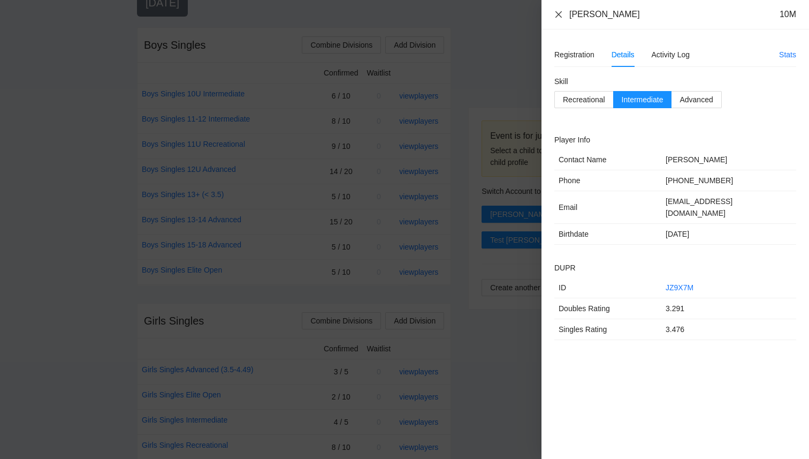
click at [559, 16] on icon "close" at bounding box center [558, 14] width 9 height 9
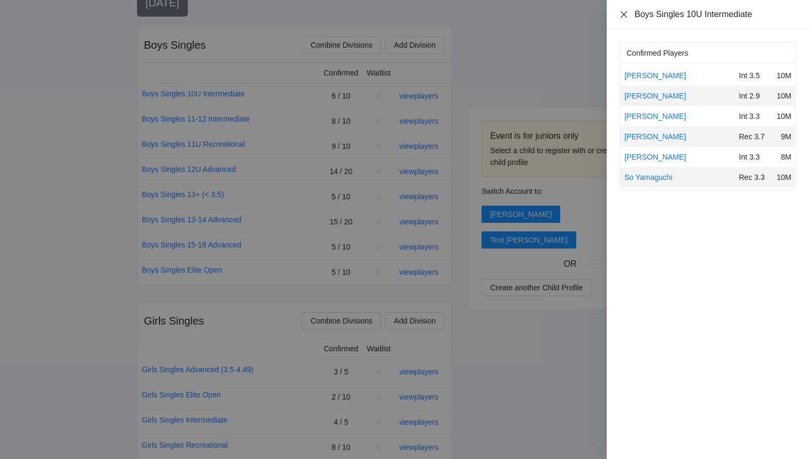
click at [620, 12] on icon "close" at bounding box center [624, 14] width 9 height 9
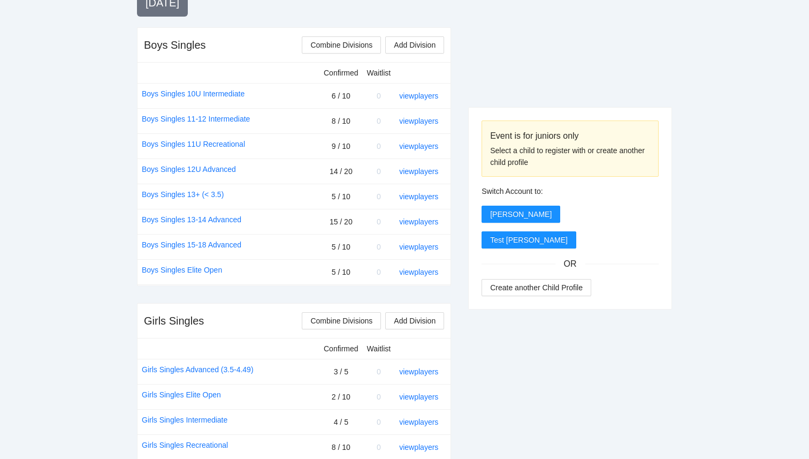
click at [576, 81] on div "Event is for juniors only Select a child to register with or create another chi…" at bounding box center [570, 464] width 204 height 1244
click at [430, 97] on link "view players" at bounding box center [418, 96] width 39 height 9
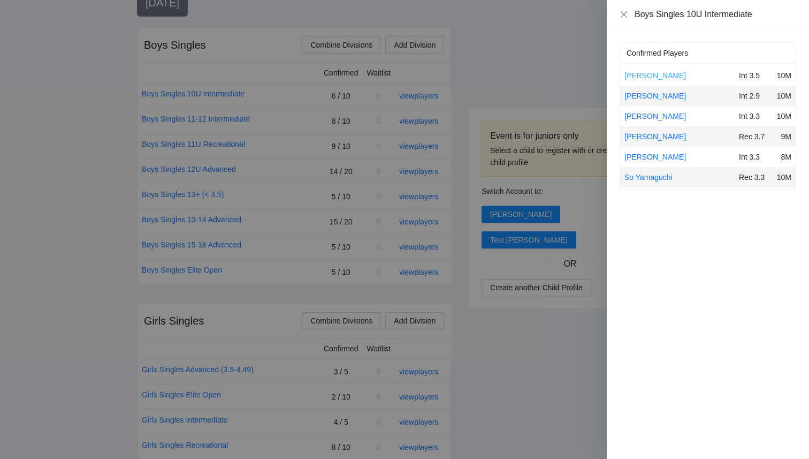
click at [652, 72] on link "[PERSON_NAME]" at bounding box center [656, 75] width 62 height 9
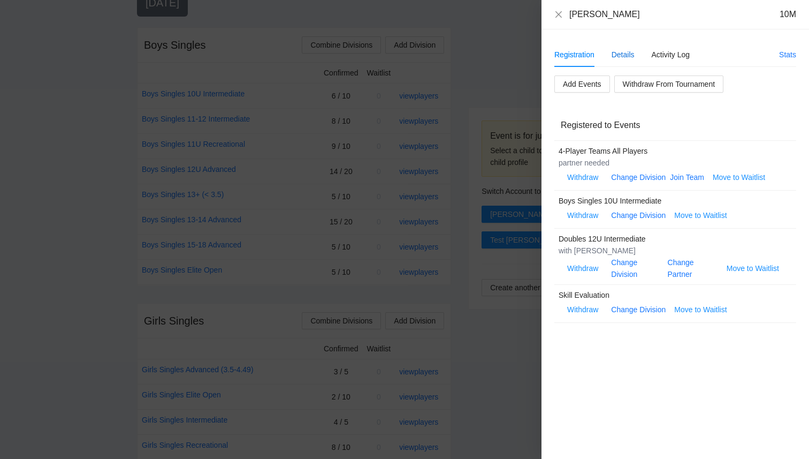
click at [616, 54] on div "Details" at bounding box center [623, 55] width 23 height 12
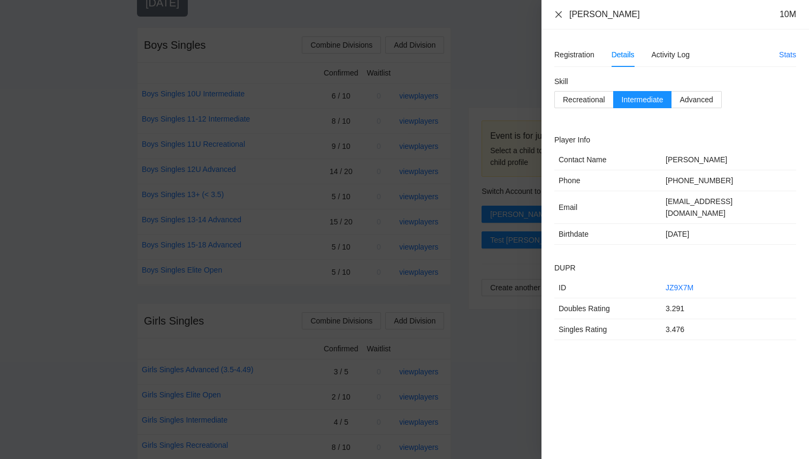
click at [562, 13] on icon "close" at bounding box center [558, 14] width 9 height 9
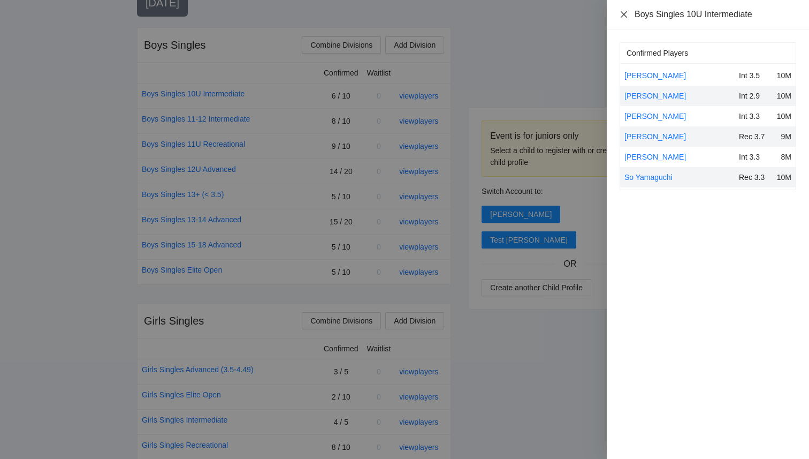
click at [621, 13] on icon "close" at bounding box center [624, 14] width 9 height 9
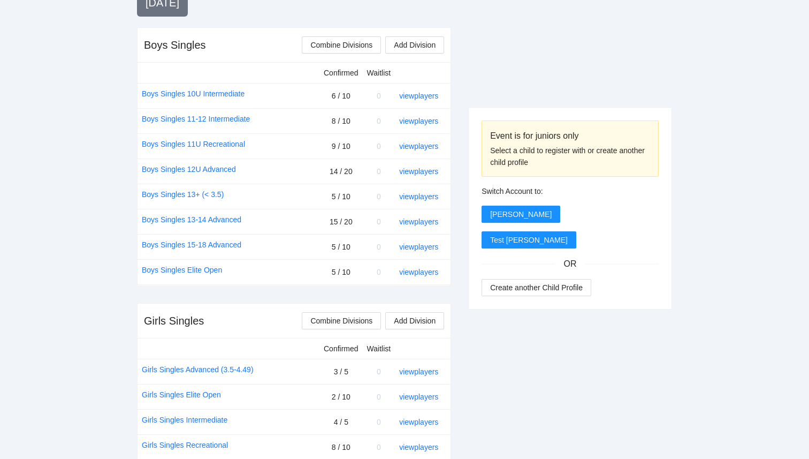
click at [523, 78] on div "Event is for juniors only Select a child to register with or create another chi…" at bounding box center [570, 464] width 204 height 1244
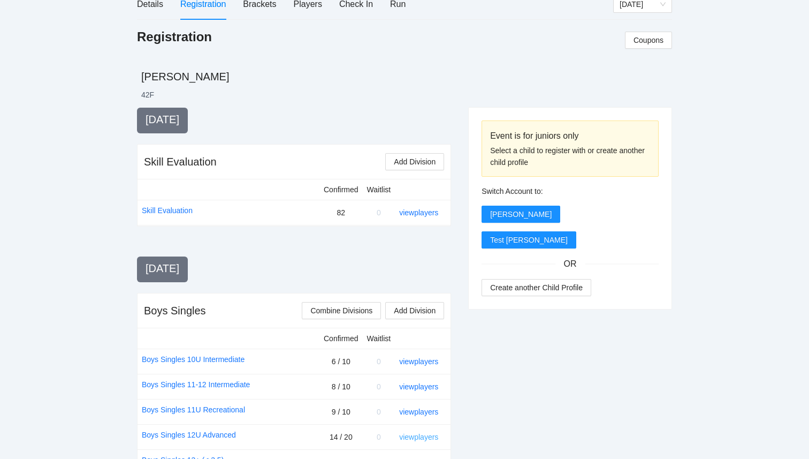
scroll to position [0, 0]
